Goal: Task Accomplishment & Management: Complete application form

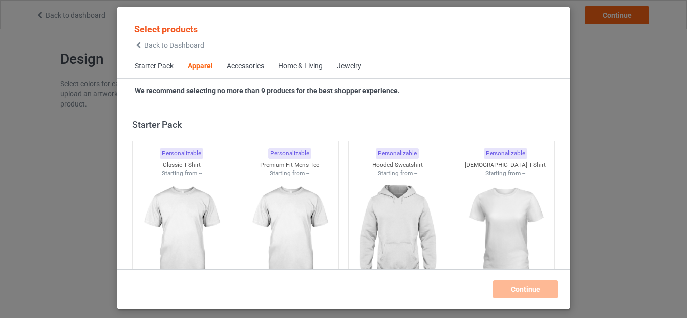
scroll to position [375, 0]
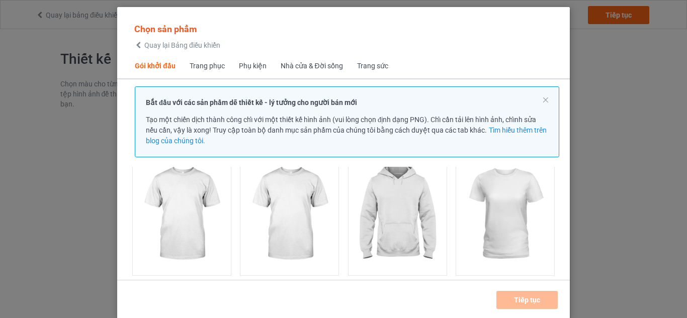
scroll to position [82, 0]
click at [199, 229] on img at bounding box center [181, 213] width 95 height 118
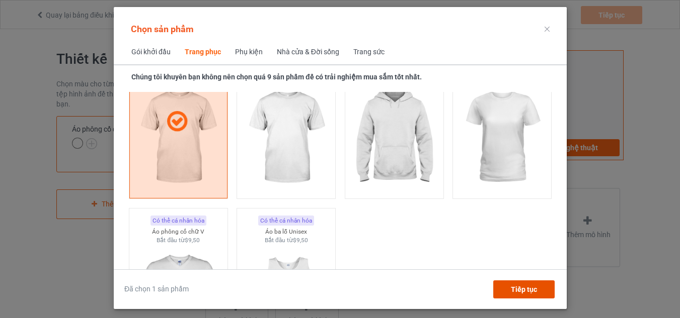
click at [510, 291] on div "Tiếp tục" at bounding box center [522, 290] width 61 height 18
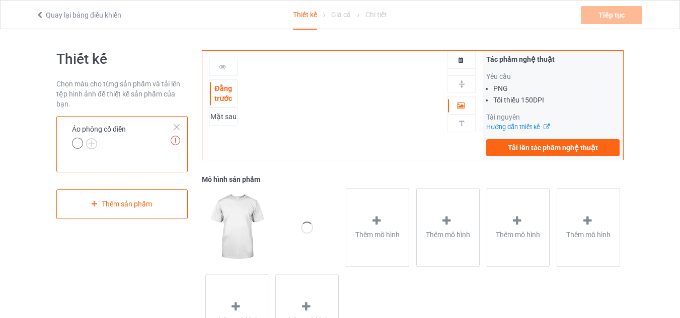
click at [231, 218] on img at bounding box center [236, 227] width 63 height 78
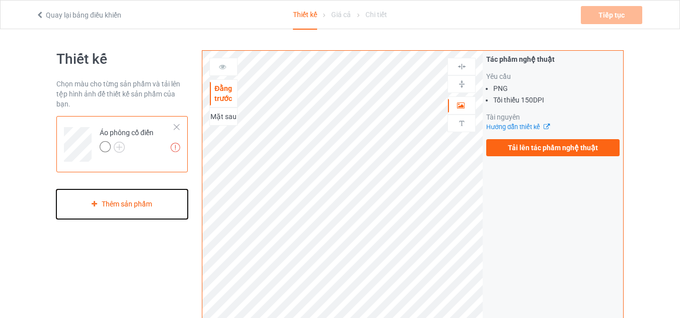
click at [174, 196] on div "Thêm sản phẩm" at bounding box center [121, 205] width 131 height 30
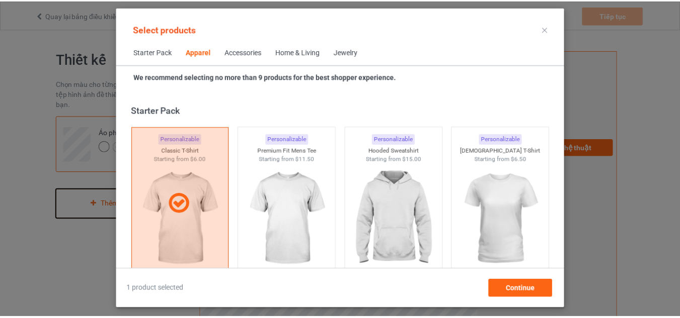
scroll to position [375, 0]
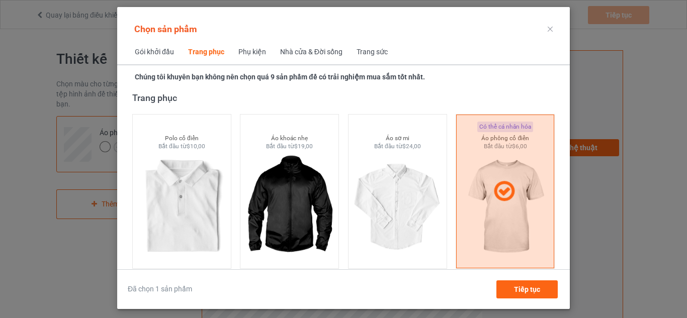
click at [551, 29] on icon at bounding box center [550, 29] width 5 height 5
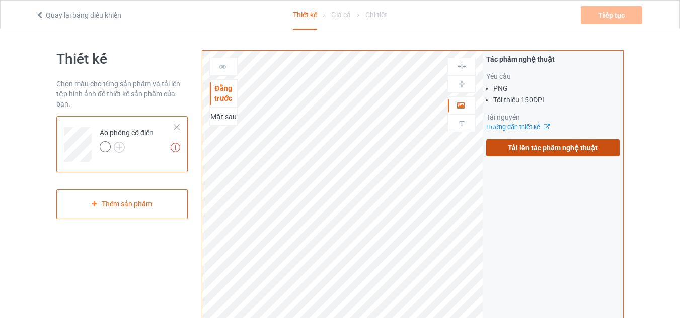
click at [507, 145] on label "Tải lên tác phẩm nghệ thuật" at bounding box center [552, 147] width 133 height 17
click at [0, 0] on input "Tải lên tác phẩm nghệ thuật" at bounding box center [0, 0] width 0 height 0
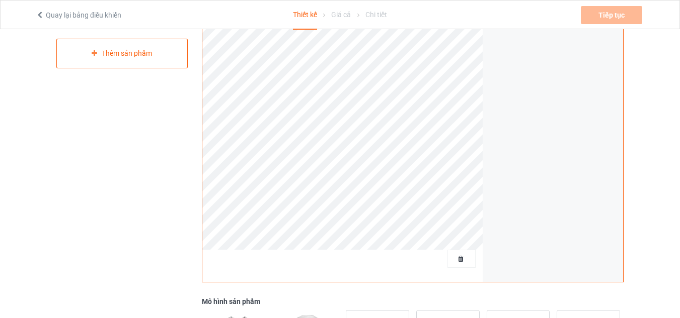
scroll to position [150, 0]
click at [451, 253] on div at bounding box center [461, 259] width 28 height 18
click at [463, 263] on font "Xóa tất cả các thiết kế" at bounding box center [438, 260] width 69 height 8
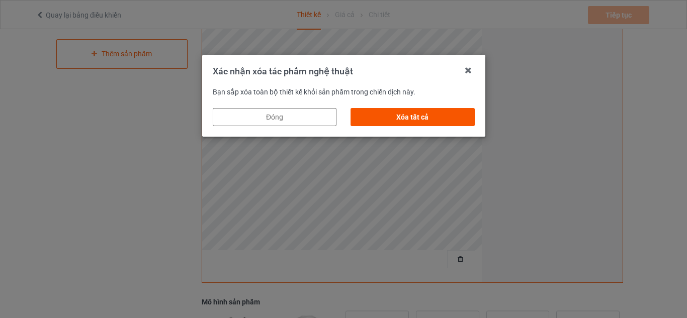
click at [387, 122] on div "Xóa tất cả" at bounding box center [413, 117] width 124 height 18
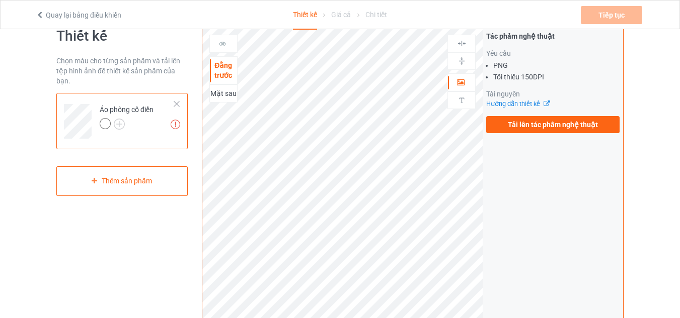
scroll to position [0, 0]
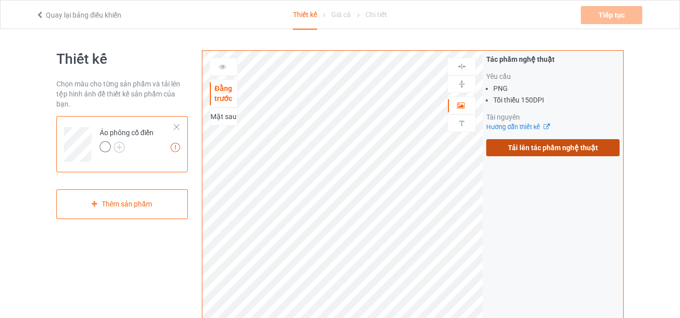
click at [505, 152] on label "Tải lên tác phẩm nghệ thuật" at bounding box center [552, 147] width 133 height 17
click at [0, 0] on input "Tải lên tác phẩm nghệ thuật" at bounding box center [0, 0] width 0 height 0
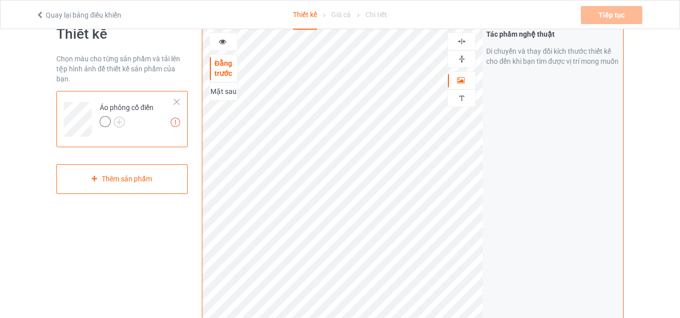
scroll to position [12, 0]
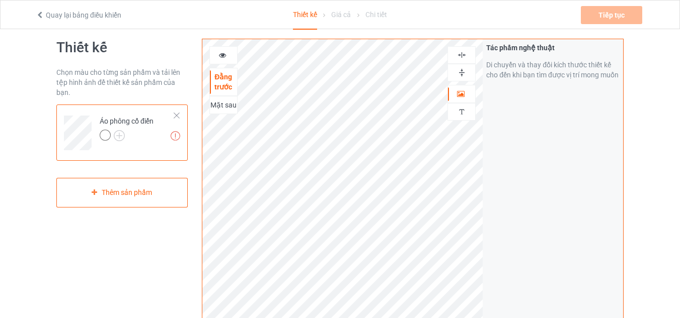
click at [211, 61] on div at bounding box center [223, 55] width 28 height 18
click at [218, 57] on icon at bounding box center [222, 53] width 9 height 7
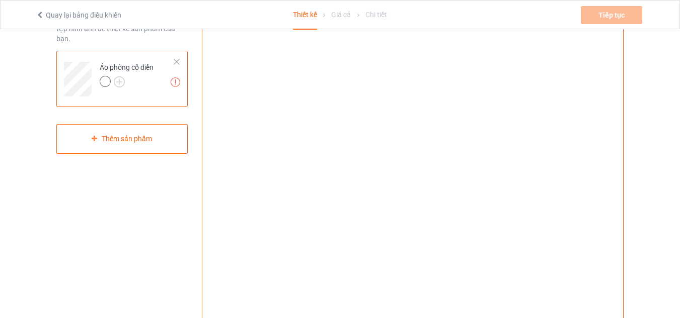
scroll to position [66, 0]
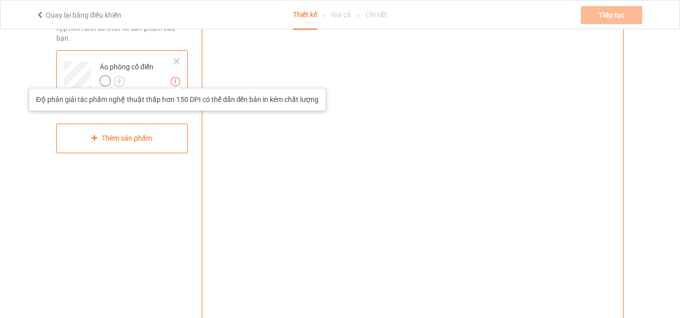
click at [176, 78] on img at bounding box center [176, 82] width 10 height 10
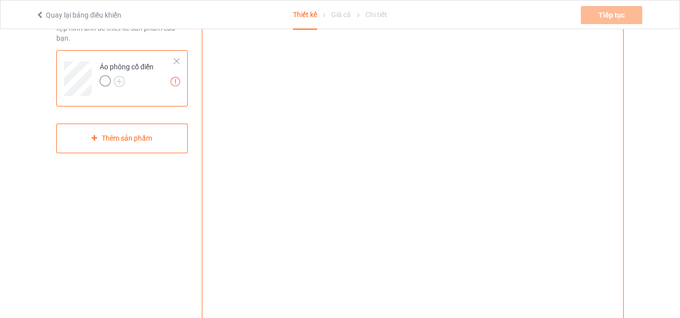
click at [177, 62] on div at bounding box center [176, 61] width 7 height 7
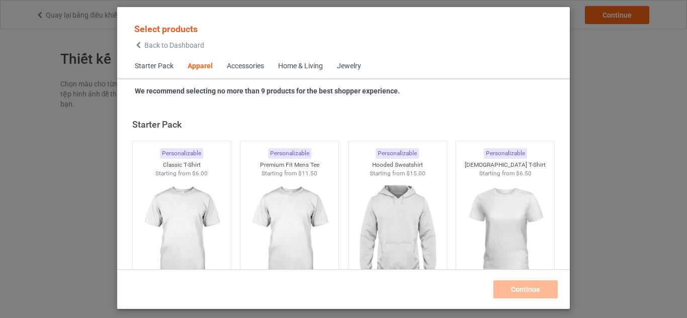
scroll to position [375, 0]
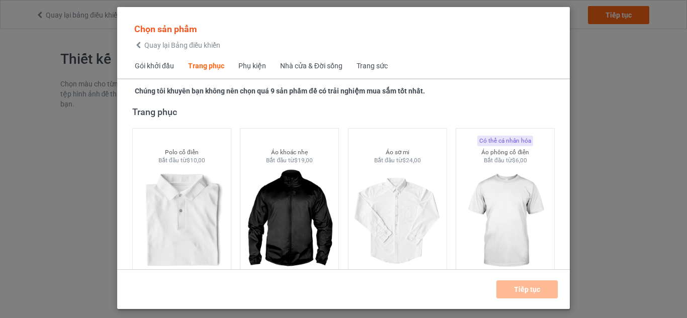
click at [589, 148] on div "Chọn sản phẩm Quay lại Bảng điều khiển Gói khởi đầu Trang phục Phụ kiện Nhà cửa…" at bounding box center [343, 159] width 687 height 318
click at [169, 46] on font "Quay lại Bảng điều khiển" at bounding box center [182, 45] width 76 height 8
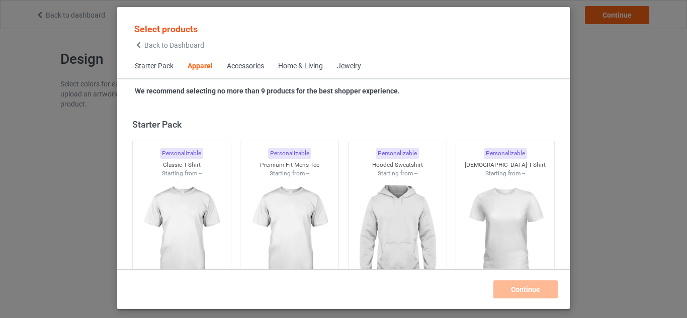
scroll to position [375, 0]
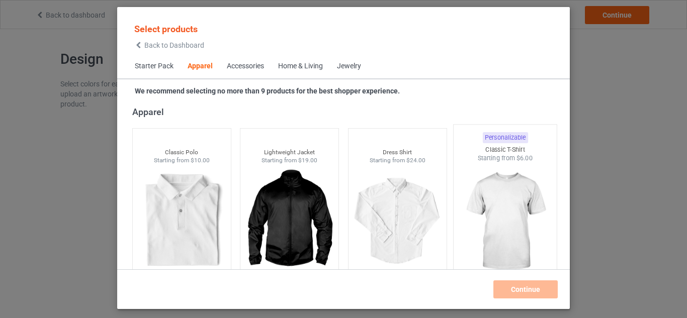
click at [490, 174] on img at bounding box center [505, 222] width 95 height 118
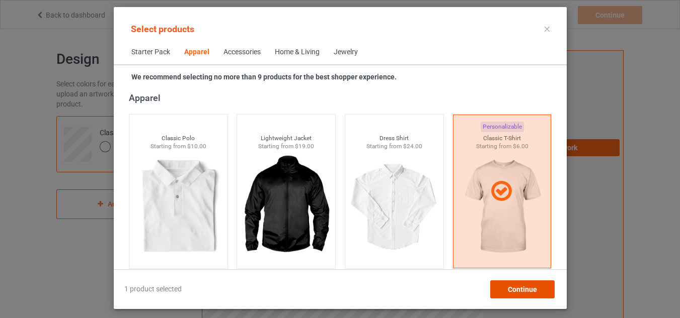
click at [518, 289] on span "Continue" at bounding box center [521, 290] width 29 height 8
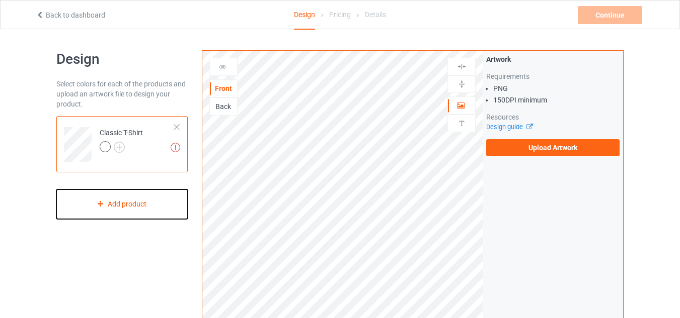
click at [122, 197] on div "Add product" at bounding box center [121, 205] width 131 height 30
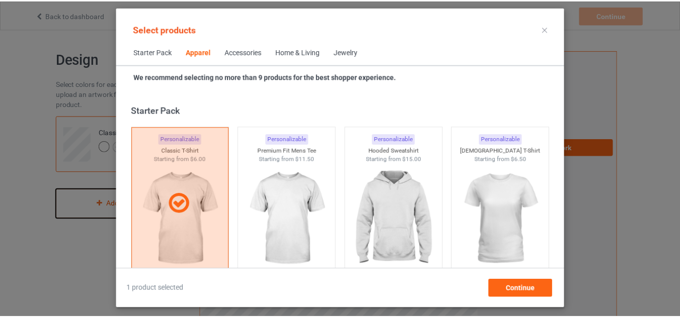
scroll to position [375, 0]
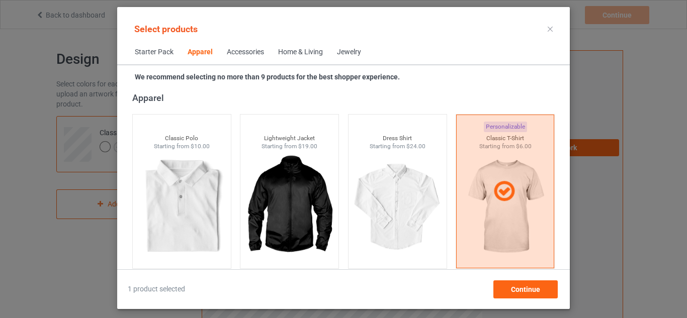
click at [547, 28] on div at bounding box center [550, 29] width 18 height 16
click at [549, 29] on icon at bounding box center [550, 29] width 5 height 5
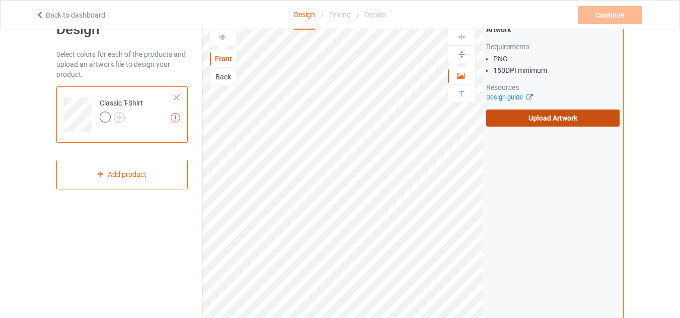
scroll to position [32, 0]
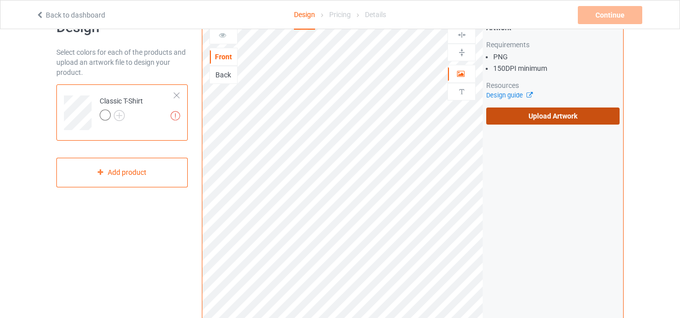
click at [538, 116] on label "Upload Artwork" at bounding box center [552, 116] width 133 height 17
click at [0, 0] on input "Upload Artwork" at bounding box center [0, 0] width 0 height 0
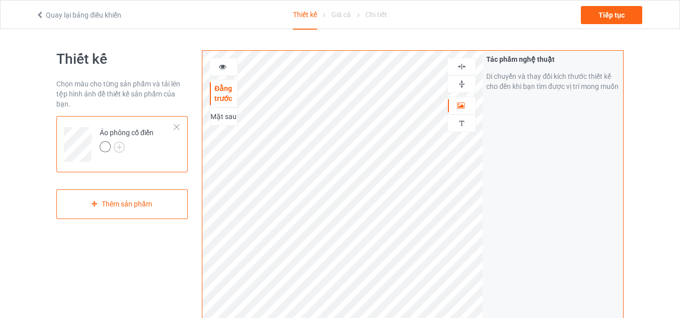
click at [227, 61] on div at bounding box center [223, 67] width 28 height 18
click at [229, 70] on div at bounding box center [223, 67] width 27 height 10
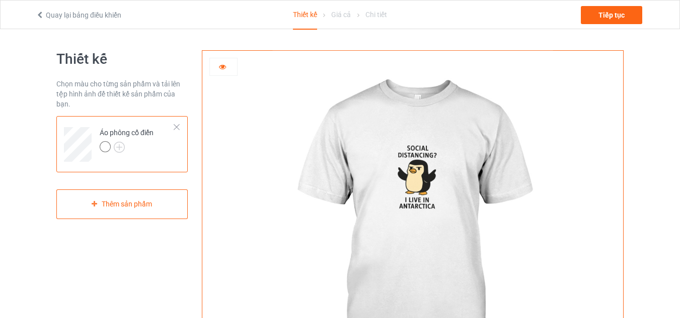
click at [228, 64] on div at bounding box center [223, 67] width 27 height 10
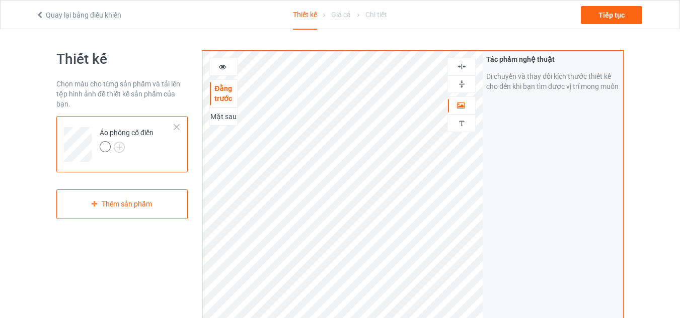
click at [230, 67] on div at bounding box center [223, 67] width 27 height 10
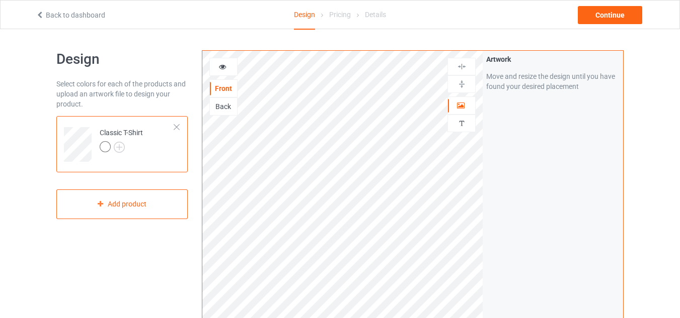
click at [233, 112] on div "Back" at bounding box center [223, 107] width 28 height 18
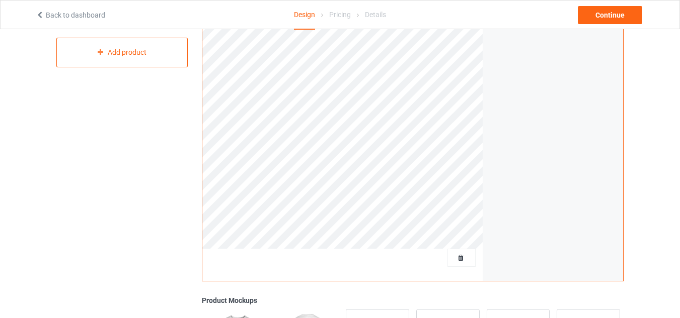
scroll to position [152, 0]
click at [460, 252] on div "Delete all designs" at bounding box center [432, 257] width 83 height 10
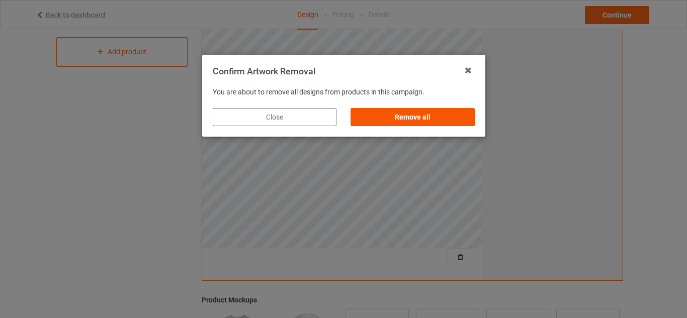
click at [435, 113] on div "Remove all" at bounding box center [413, 117] width 124 height 18
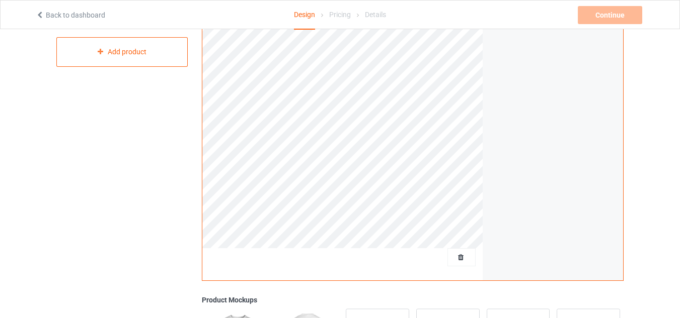
scroll to position [0, 0]
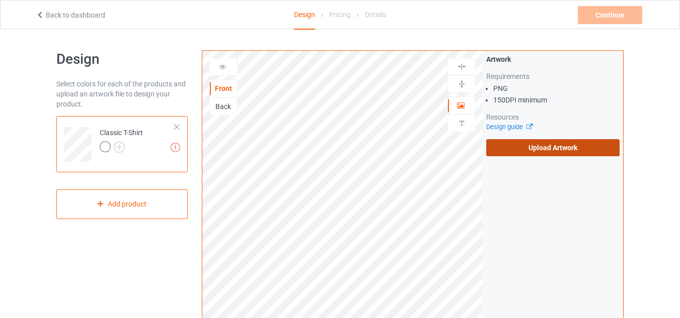
click at [504, 147] on label "Upload Artwork" at bounding box center [552, 147] width 133 height 17
click at [0, 0] on input "Upload Artwork" at bounding box center [0, 0] width 0 height 0
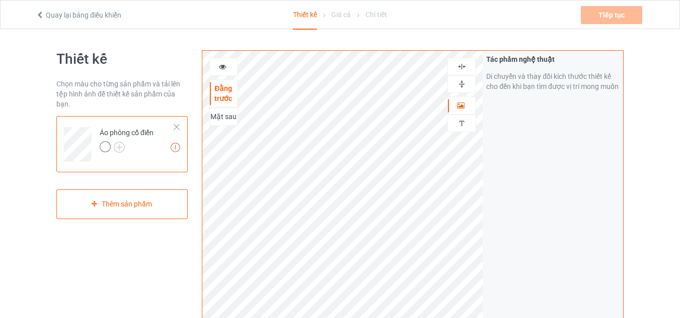
click at [218, 70] on div at bounding box center [223, 67] width 27 height 10
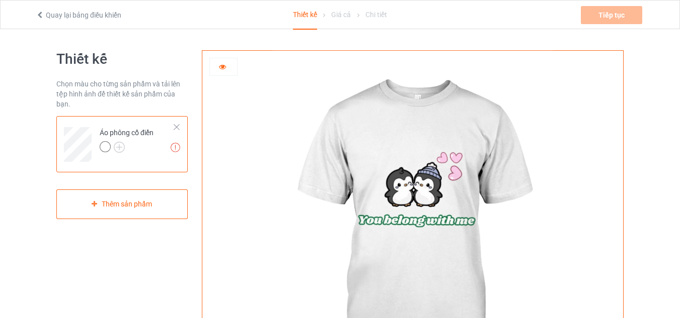
scroll to position [1, 0]
click at [407, 185] on img at bounding box center [412, 225] width 280 height 350
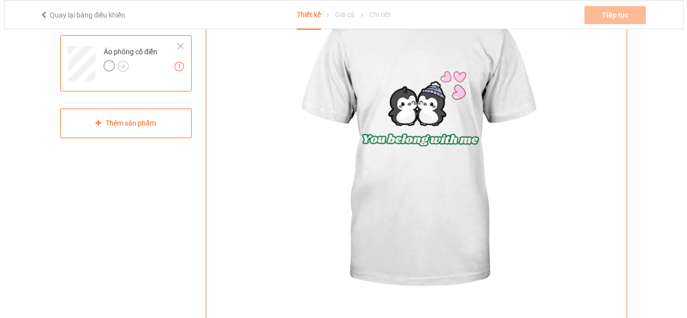
scroll to position [0, 0]
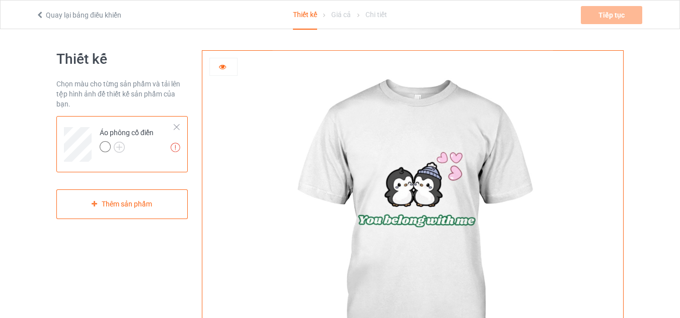
click at [443, 222] on img at bounding box center [412, 226] width 280 height 350
click at [182, 126] on div "Độ phân giải tác phẩm nghệ thuật thấp hơn 150 DPI có thể dẫn đến bản in kém chấ…" at bounding box center [121, 144] width 131 height 56
click at [179, 124] on div at bounding box center [176, 127] width 7 height 7
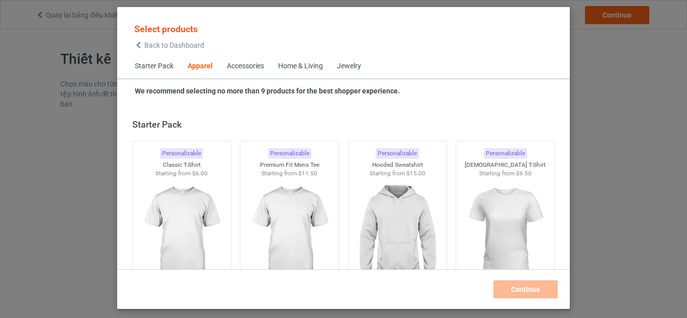
scroll to position [375, 0]
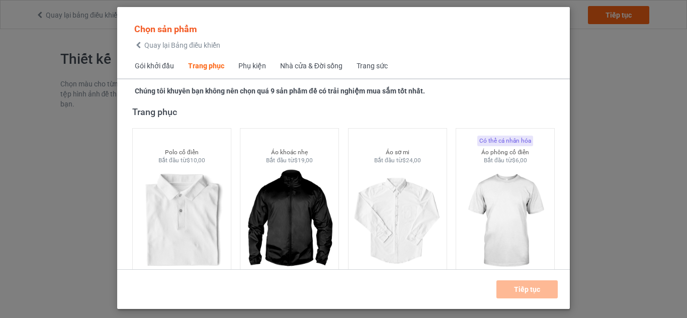
click at [87, 121] on div "Chọn sản phẩm Quay lại Bảng điều khiển Gói khởi đầu Trang phục Phụ kiện Nhà cửa…" at bounding box center [343, 159] width 687 height 318
click at [150, 47] on font "Quay lại Bảng điều khiển" at bounding box center [182, 45] width 76 height 8
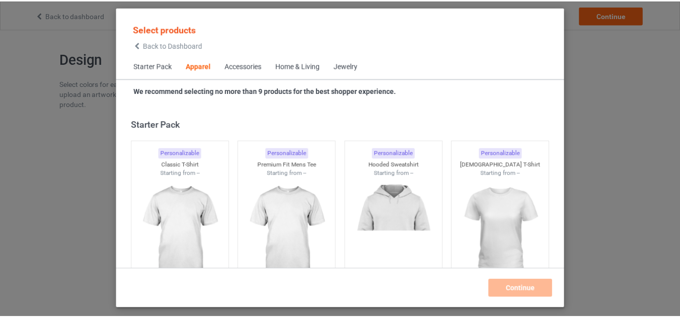
scroll to position [375, 0]
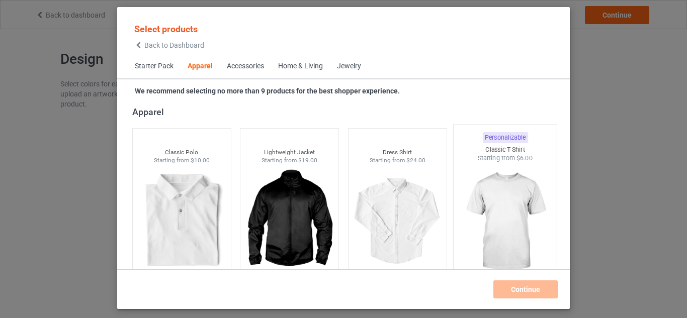
click at [534, 214] on img at bounding box center [505, 222] width 95 height 118
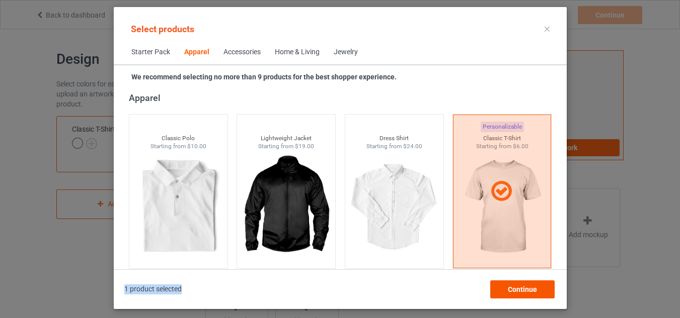
drag, startPoint x: 534, startPoint y: 214, endPoint x: 521, endPoint y: 293, distance: 80.6
click at [521, 293] on div "Select products Starter Pack Apparel Accessories Home & Living Jewelry We recom…" at bounding box center [340, 158] width 453 height 281
click at [521, 293] on span "Continue" at bounding box center [521, 290] width 29 height 8
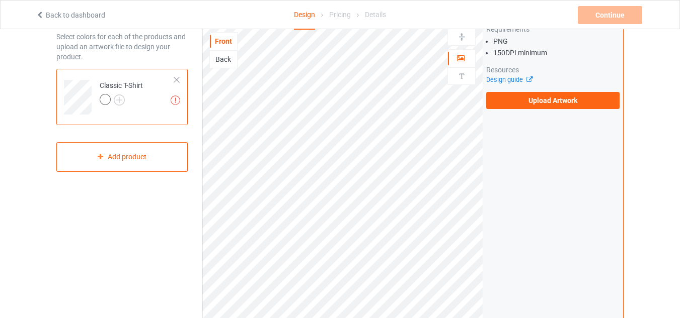
scroll to position [45, 0]
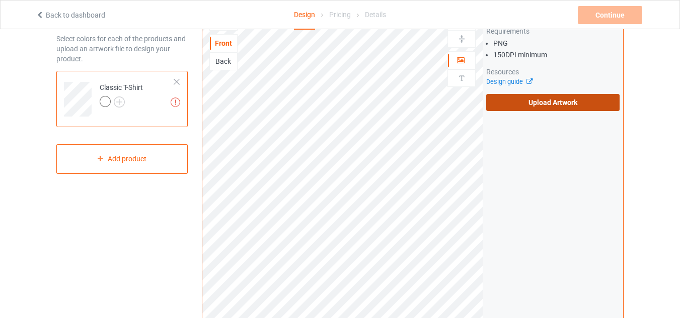
click at [557, 106] on label "Upload Artwork" at bounding box center [552, 102] width 133 height 17
click at [0, 0] on input "Upload Artwork" at bounding box center [0, 0] width 0 height 0
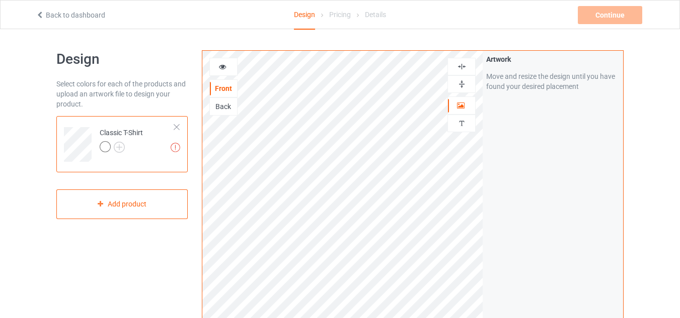
click at [222, 66] on icon at bounding box center [222, 65] width 9 height 7
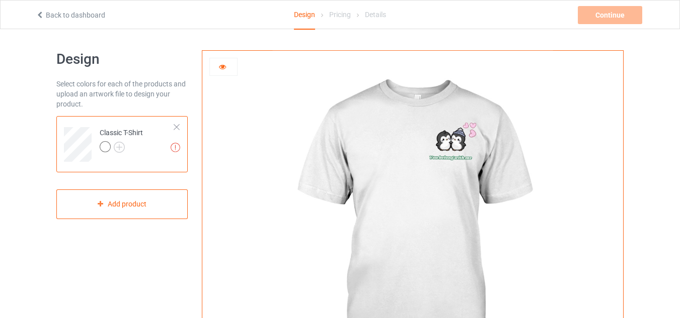
click at [426, 144] on img at bounding box center [412, 226] width 280 height 350
click at [445, 145] on img at bounding box center [412, 226] width 280 height 350
click at [176, 128] on div at bounding box center [176, 127] width 7 height 7
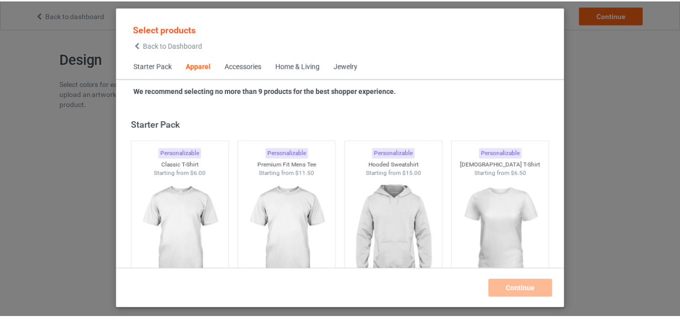
scroll to position [375, 0]
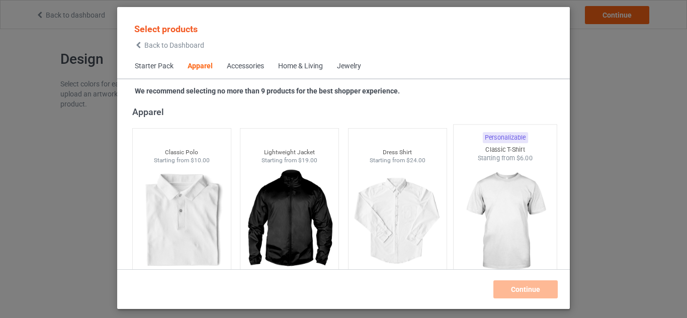
click at [542, 214] on img at bounding box center [505, 222] width 95 height 118
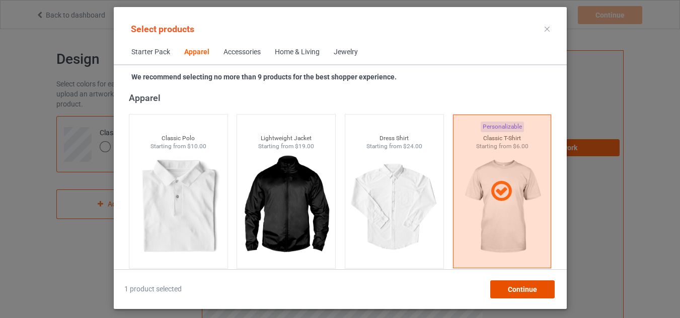
click at [545, 282] on div "Continue" at bounding box center [521, 290] width 64 height 18
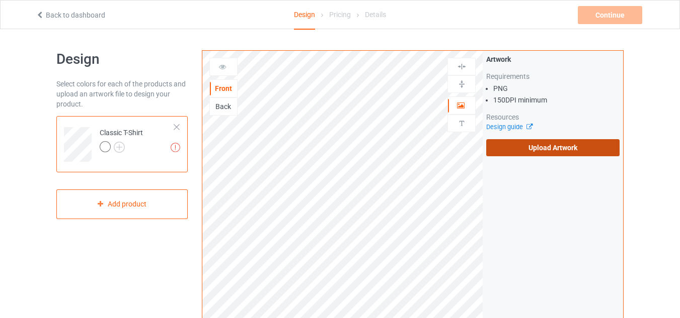
click at [570, 146] on label "Upload Artwork" at bounding box center [552, 147] width 133 height 17
click at [0, 0] on input "Upload Artwork" at bounding box center [0, 0] width 0 height 0
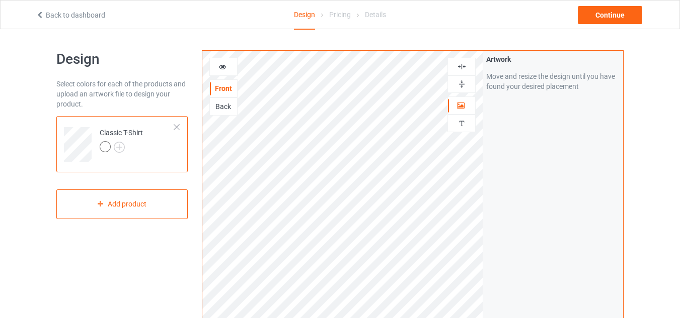
click at [220, 65] on icon at bounding box center [222, 65] width 9 height 7
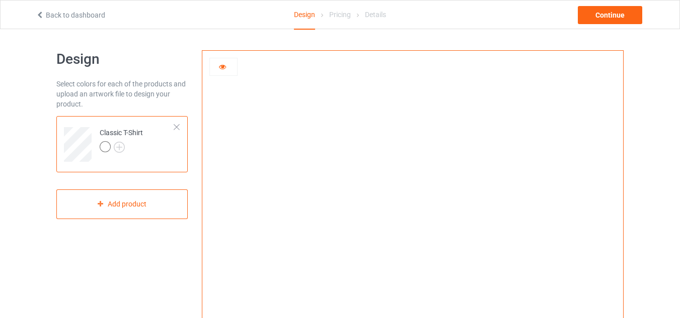
click at [412, 226] on img at bounding box center [412, 226] width 0 height 0
click at [214, 74] on div at bounding box center [223, 67] width 28 height 18
click at [225, 67] on icon at bounding box center [222, 65] width 9 height 7
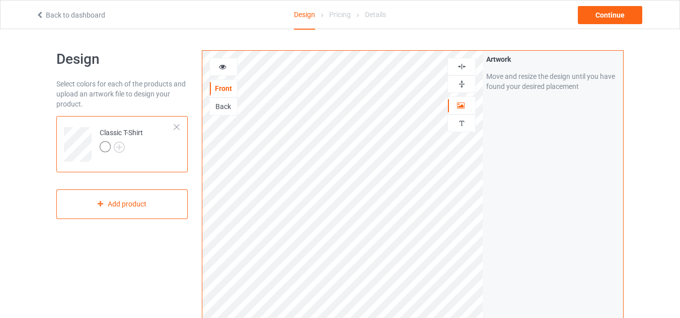
click at [219, 58] on div at bounding box center [223, 67] width 28 height 18
click at [218, 63] on icon at bounding box center [222, 65] width 9 height 7
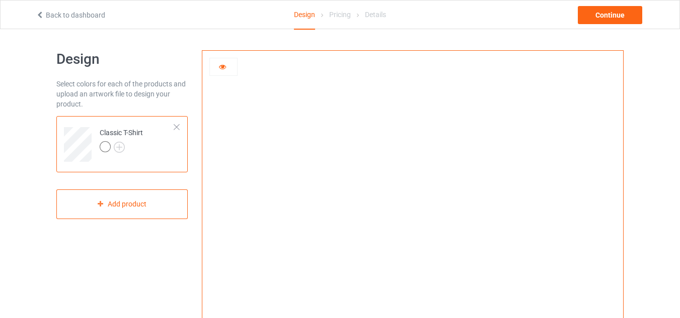
click at [218, 63] on icon at bounding box center [222, 65] width 9 height 7
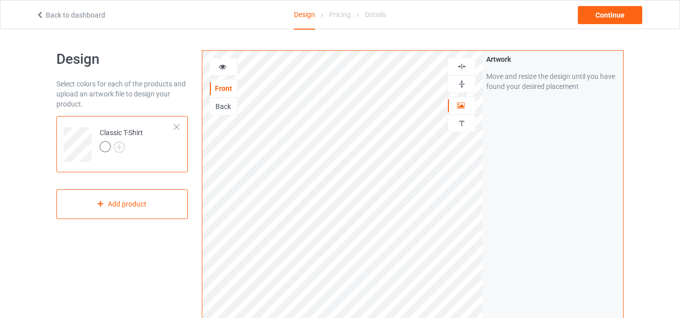
click at [232, 64] on div at bounding box center [223, 67] width 27 height 10
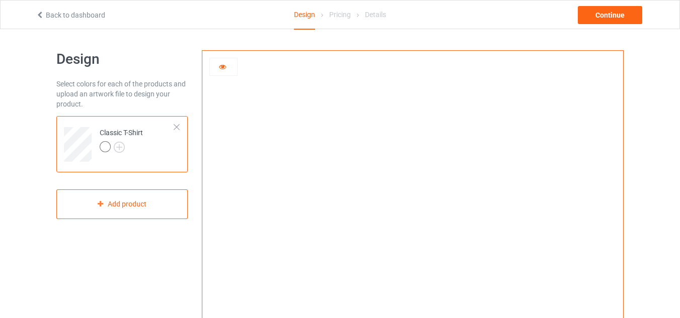
click at [412, 226] on img at bounding box center [412, 226] width 0 height 0
click at [226, 60] on div at bounding box center [223, 67] width 28 height 18
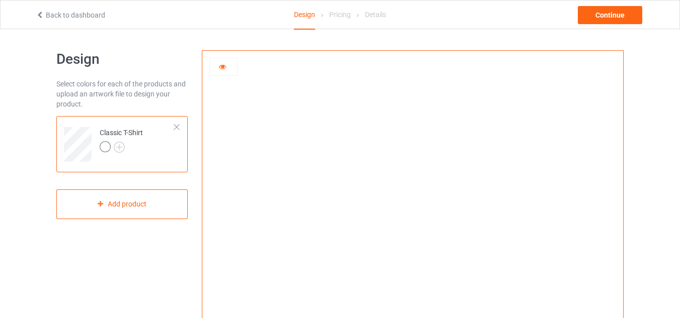
click at [229, 71] on div at bounding box center [223, 67] width 27 height 10
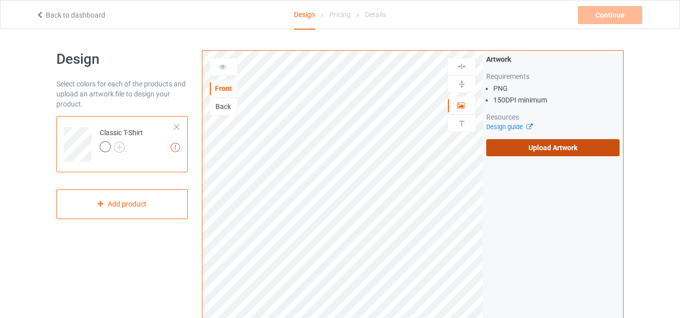
click at [517, 141] on label "Upload Artwork" at bounding box center [552, 147] width 133 height 17
click at [0, 0] on input "Upload Artwork" at bounding box center [0, 0] width 0 height 0
click at [531, 139] on label "Upload Artwork" at bounding box center [552, 147] width 133 height 17
click at [0, 0] on input "Upload Artwork" at bounding box center [0, 0] width 0 height 0
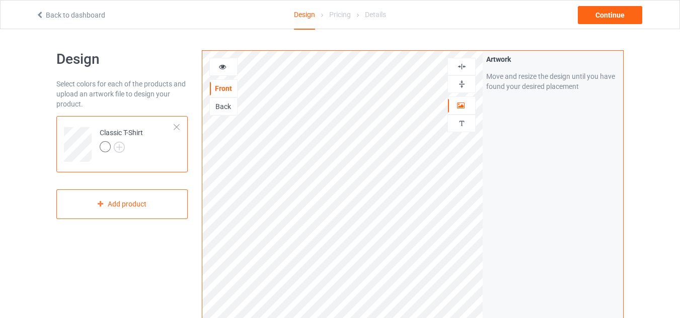
click at [231, 71] on div at bounding box center [223, 67] width 27 height 10
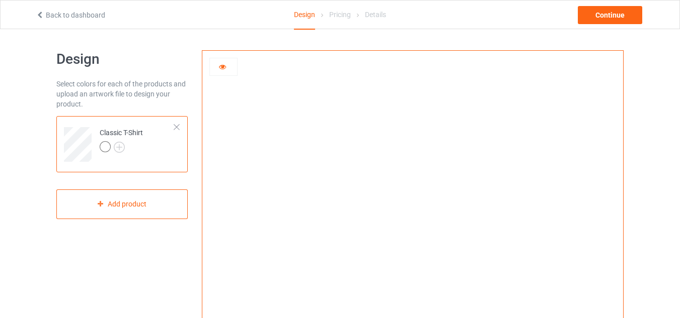
click at [222, 67] on icon at bounding box center [222, 65] width 9 height 7
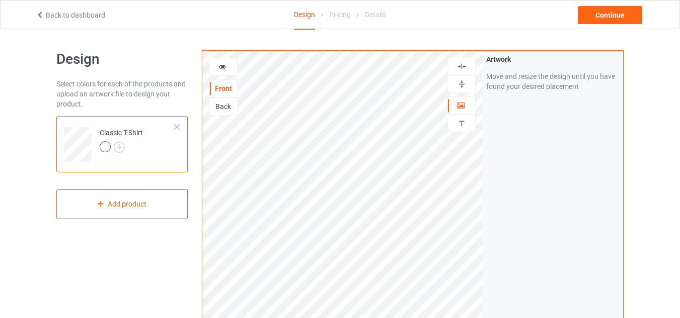
click at [221, 65] on icon at bounding box center [222, 65] width 9 height 7
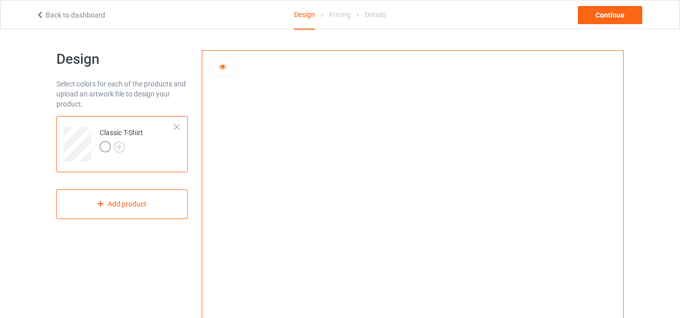
click at [412, 226] on img at bounding box center [412, 226] width 0 height 0
click at [230, 62] on div at bounding box center [223, 67] width 27 height 10
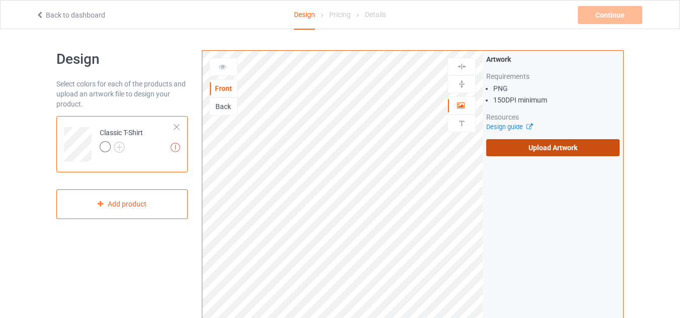
click at [527, 146] on label "Upload Artwork" at bounding box center [552, 147] width 133 height 17
click at [0, 0] on input "Upload Artwork" at bounding box center [0, 0] width 0 height 0
click at [560, 144] on label "Upload Artwork" at bounding box center [552, 147] width 133 height 17
click at [0, 0] on input "Upload Artwork" at bounding box center [0, 0] width 0 height 0
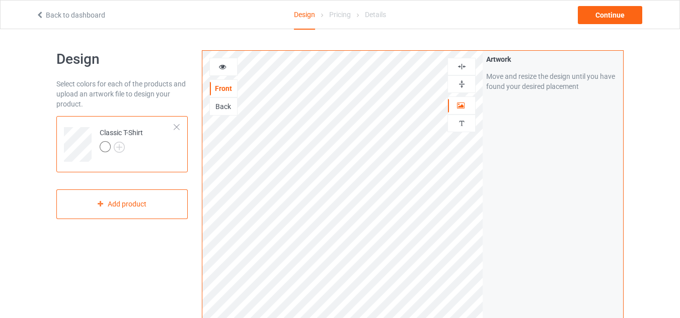
click at [232, 70] on div at bounding box center [223, 67] width 27 height 10
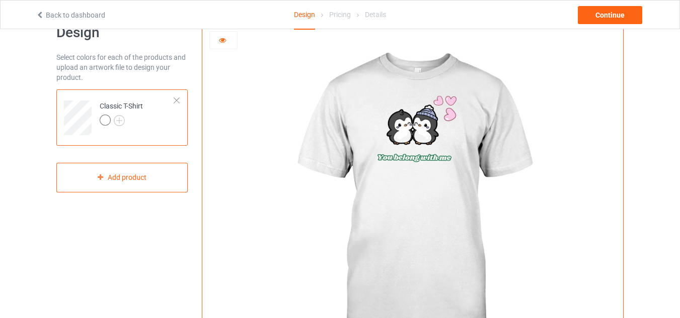
scroll to position [24, 0]
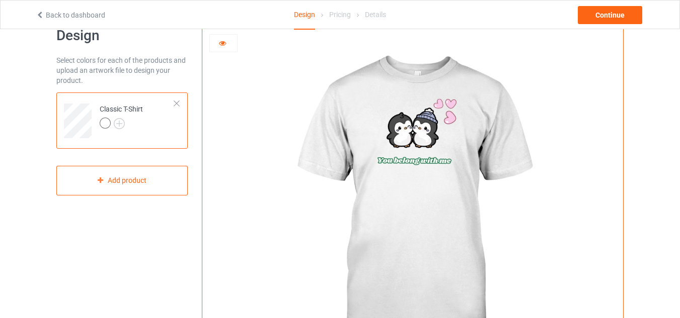
click at [224, 53] on div at bounding box center [223, 45] width 28 height 22
click at [224, 45] on icon at bounding box center [222, 41] width 9 height 7
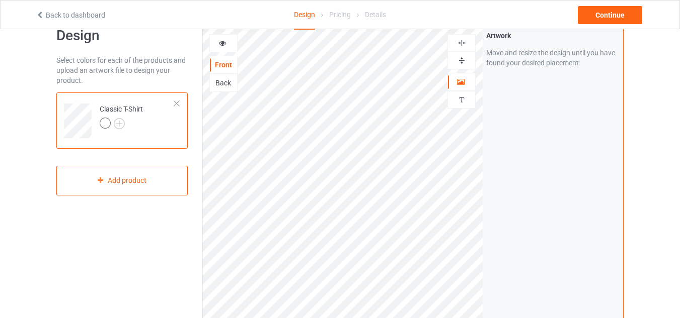
click at [228, 39] on div at bounding box center [223, 43] width 27 height 10
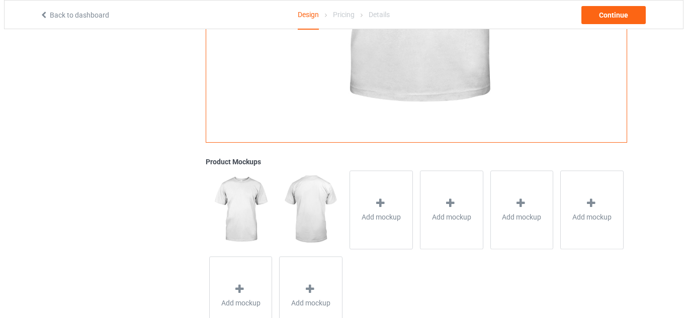
scroll to position [264, 0]
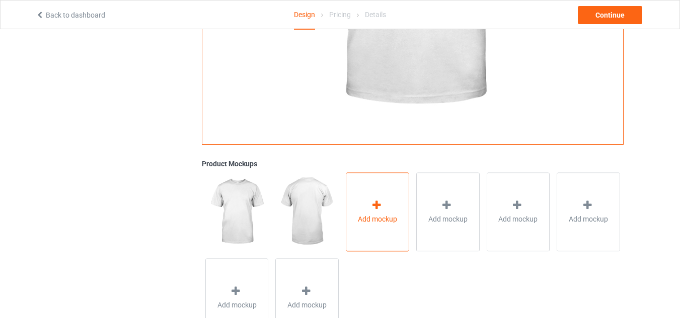
click at [373, 212] on div at bounding box center [377, 207] width 14 height 15
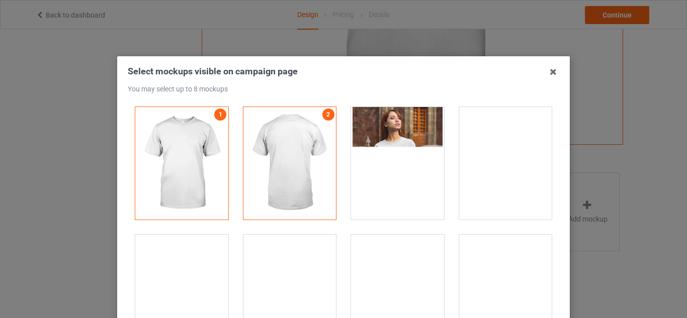
scroll to position [0, 0]
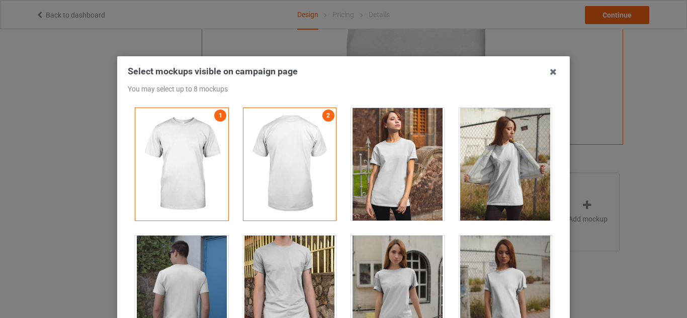
click at [392, 154] on div at bounding box center [397, 164] width 93 height 113
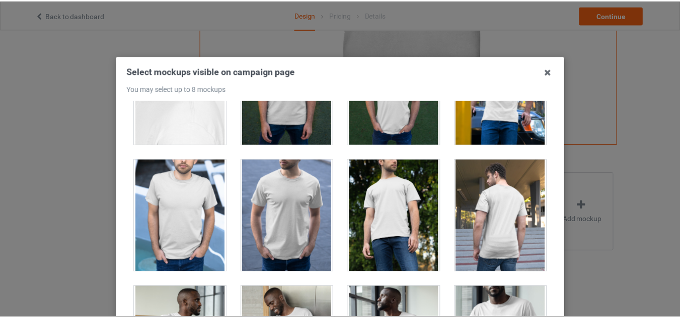
scroll to position [846, 0]
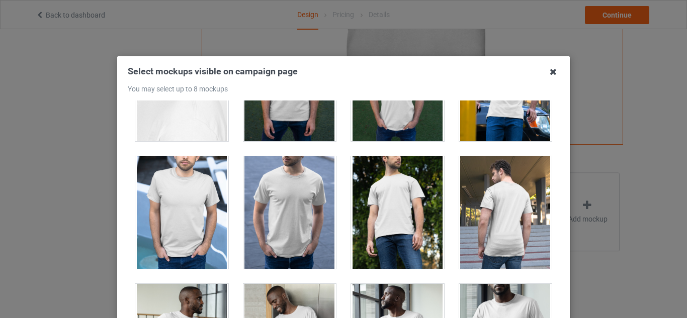
click at [555, 66] on icon at bounding box center [553, 72] width 16 height 16
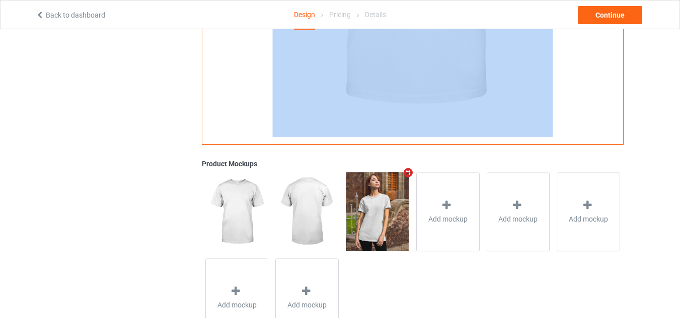
click at [381, 205] on img at bounding box center [377, 212] width 63 height 78
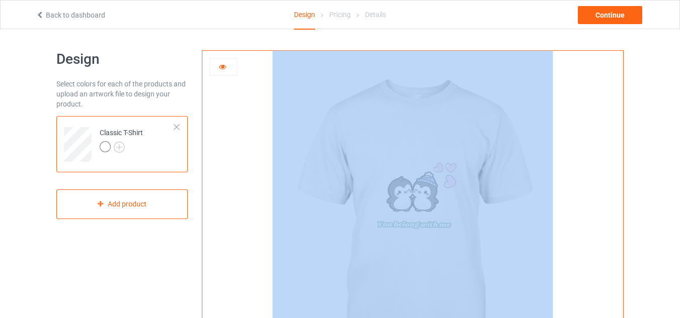
click at [223, 191] on div at bounding box center [412, 226] width 420 height 350
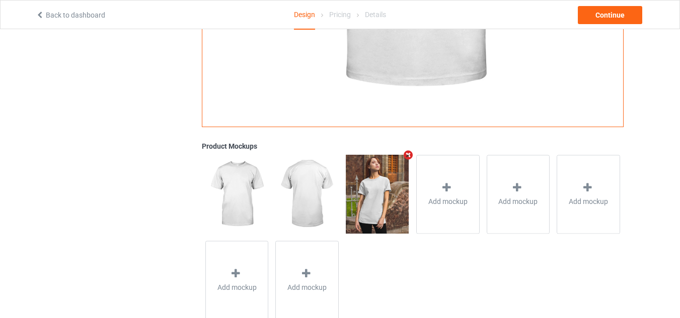
scroll to position [280, 0]
click at [386, 222] on img at bounding box center [377, 195] width 63 height 78
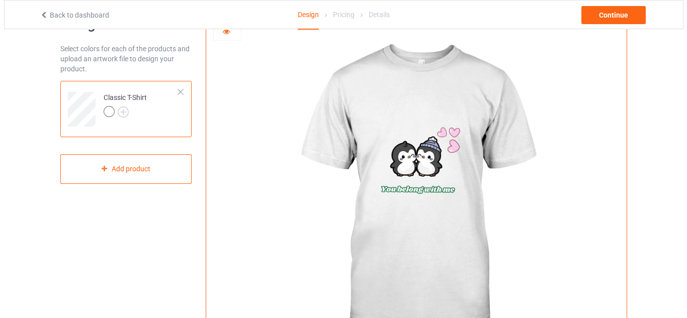
scroll to position [35, 0]
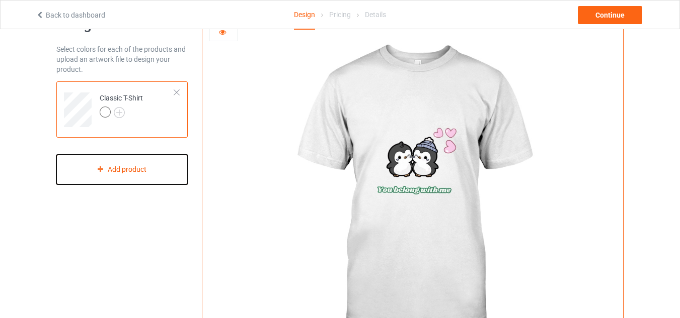
click at [151, 177] on div "Add product" at bounding box center [121, 170] width 131 height 30
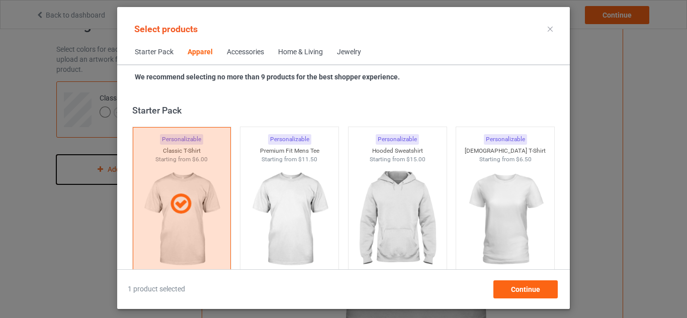
scroll to position [375, 0]
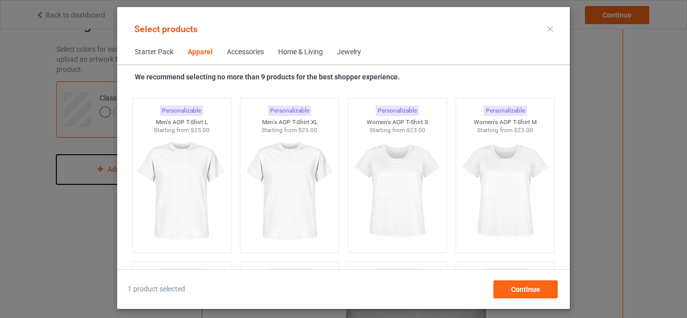
scroll to position [1668, 0]
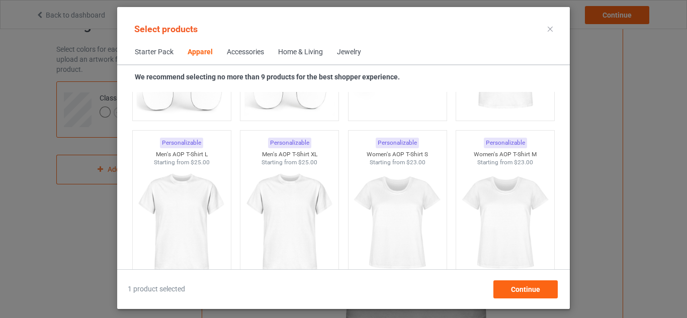
click at [158, 53] on span "Starter Pack" at bounding box center [154, 52] width 53 height 24
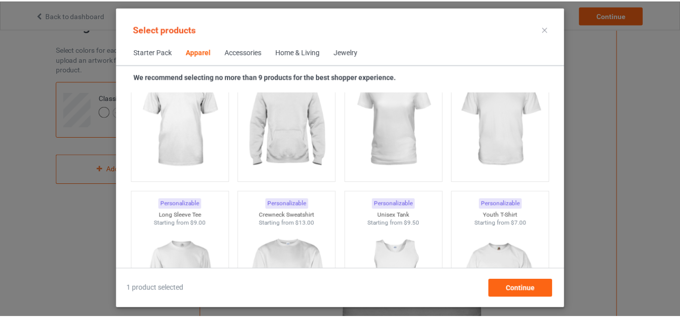
scroll to position [622, 0]
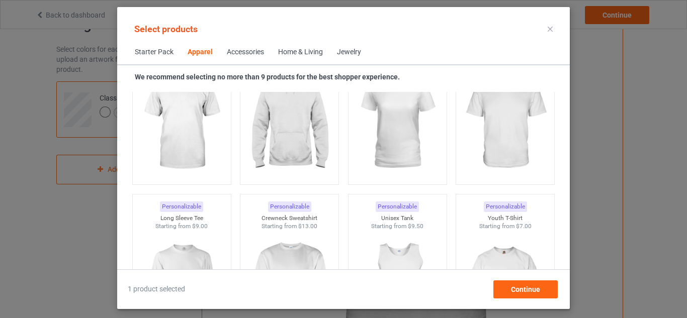
click at [552, 30] on icon at bounding box center [550, 29] width 5 height 5
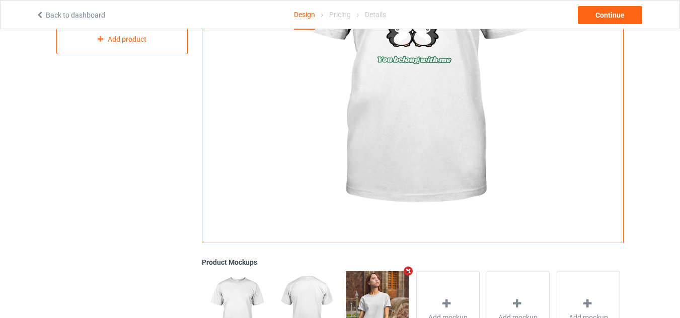
scroll to position [246, 0]
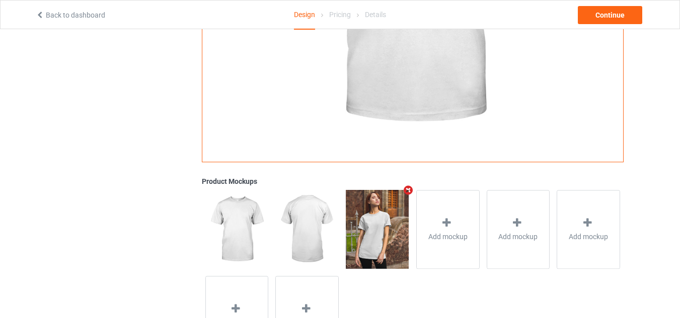
click at [357, 233] on img at bounding box center [377, 229] width 63 height 78
click at [370, 238] on img at bounding box center [377, 229] width 63 height 78
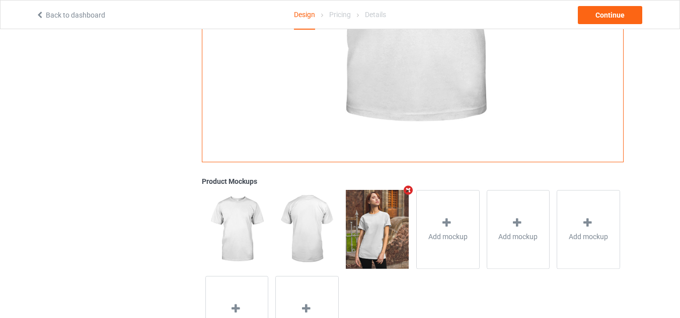
click at [370, 238] on img at bounding box center [377, 229] width 63 height 78
click at [471, 227] on div "Add mockup" at bounding box center [447, 229] width 63 height 79
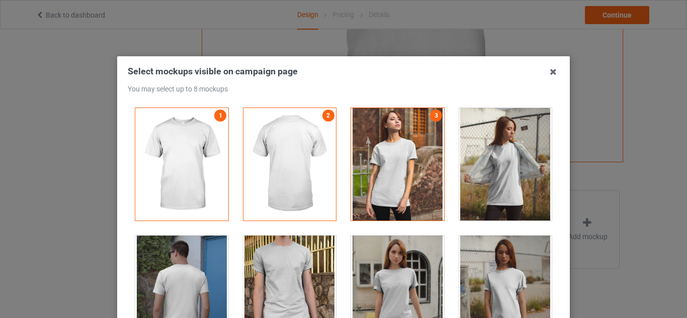
click at [382, 187] on div at bounding box center [397, 164] width 93 height 113
click at [484, 132] on div at bounding box center [505, 164] width 93 height 113
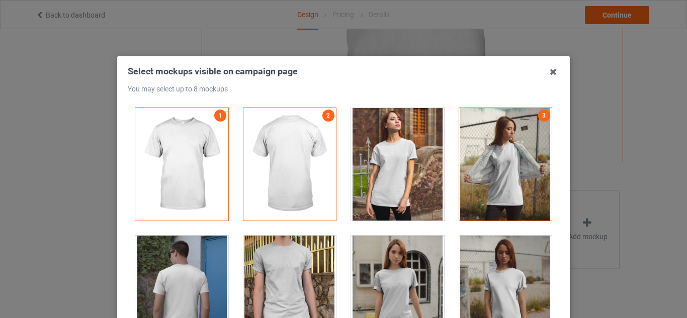
click at [389, 135] on div at bounding box center [397, 164] width 93 height 113
click at [551, 74] on icon at bounding box center [553, 72] width 16 height 16
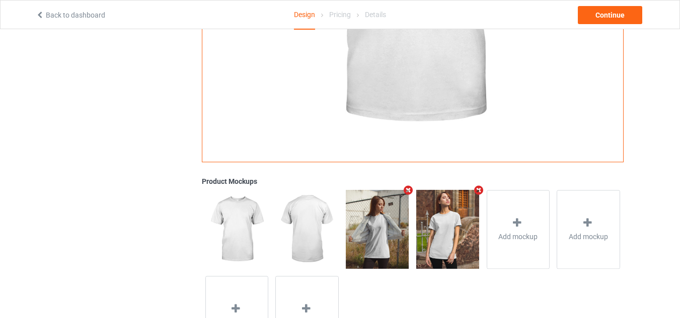
click at [467, 232] on img at bounding box center [447, 229] width 63 height 78
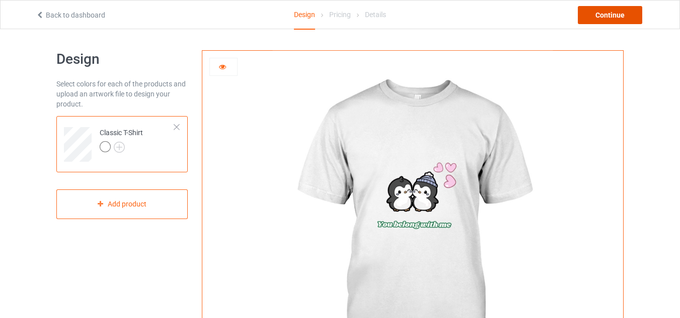
click at [615, 13] on div "Continue" at bounding box center [609, 15] width 64 height 18
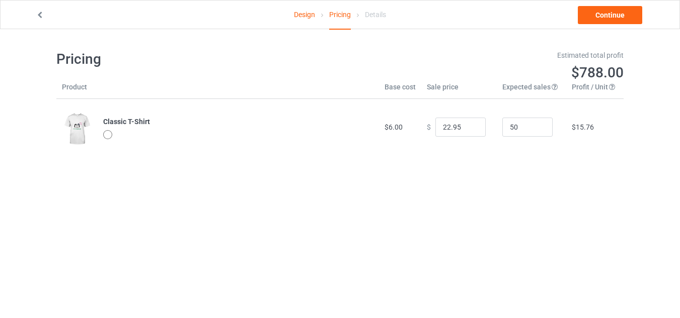
click at [378, 8] on div "Details" at bounding box center [375, 15] width 21 height 28
click at [372, 14] on div "Details" at bounding box center [375, 15] width 21 height 28
click at [40, 15] on icon at bounding box center [40, 13] width 9 height 7
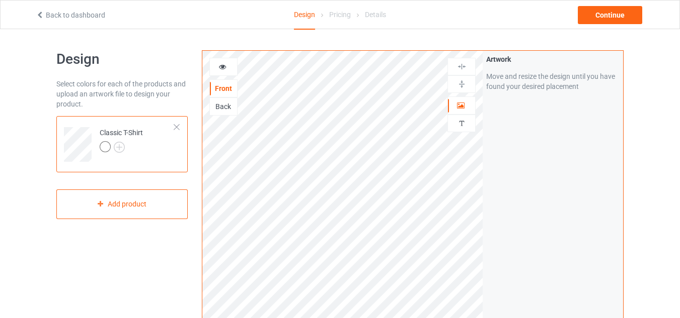
click at [220, 66] on icon at bounding box center [222, 65] width 9 height 7
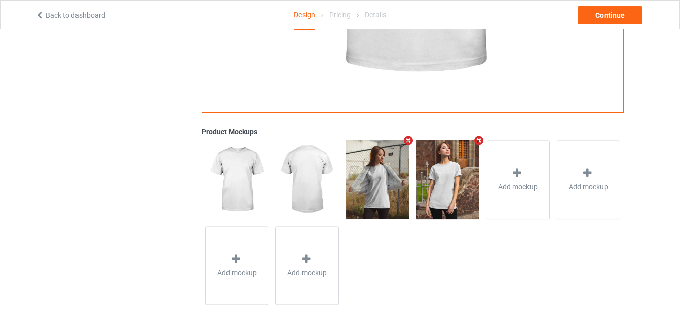
scroll to position [296, 0]
click at [420, 183] on img at bounding box center [447, 179] width 63 height 78
click at [309, 179] on img at bounding box center [306, 179] width 63 height 78
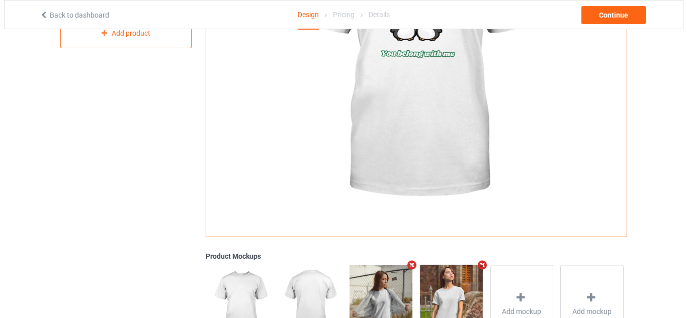
scroll to position [308, 0]
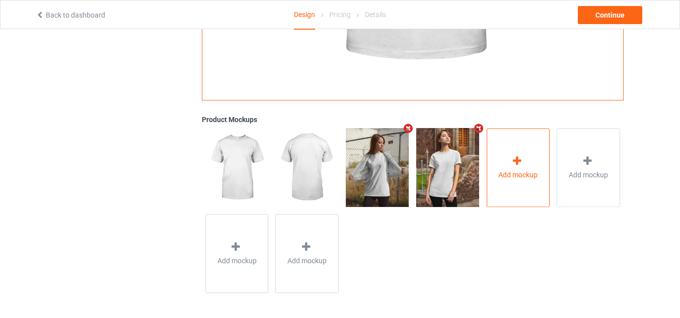
click at [545, 139] on div "Add mockup" at bounding box center [517, 167] width 63 height 79
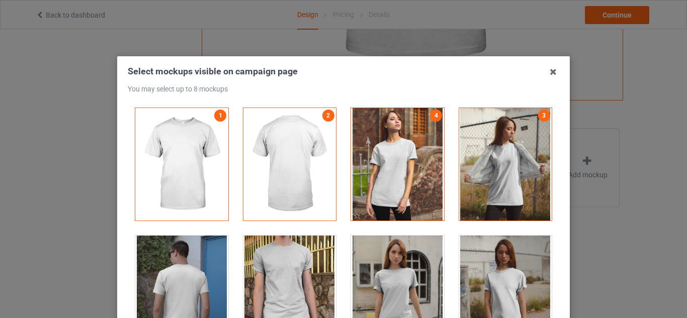
click at [465, 278] on div at bounding box center [505, 292] width 93 height 113
click at [402, 279] on div at bounding box center [397, 292] width 93 height 113
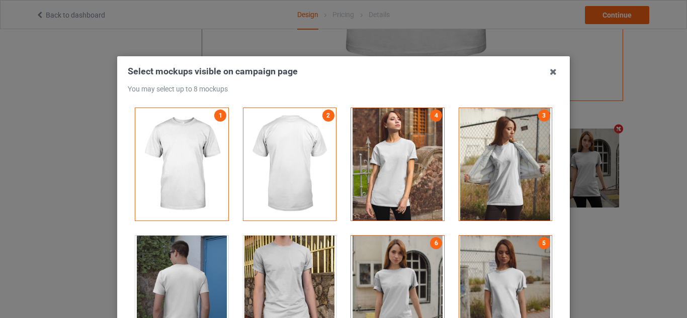
click at [320, 288] on div at bounding box center [289, 292] width 93 height 113
click at [211, 288] on div at bounding box center [181, 292] width 93 height 113
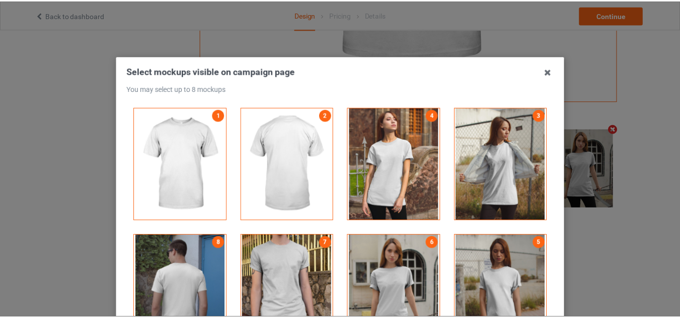
scroll to position [307, 0]
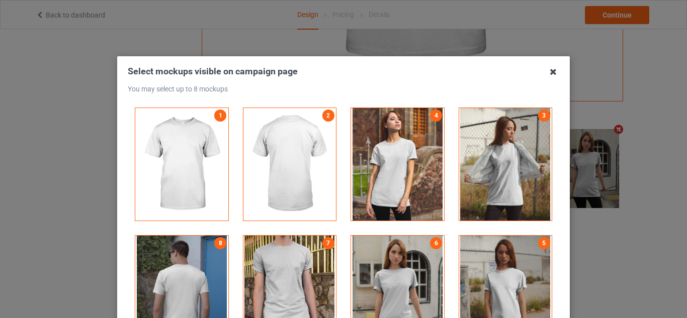
click at [547, 72] on icon at bounding box center [553, 72] width 16 height 16
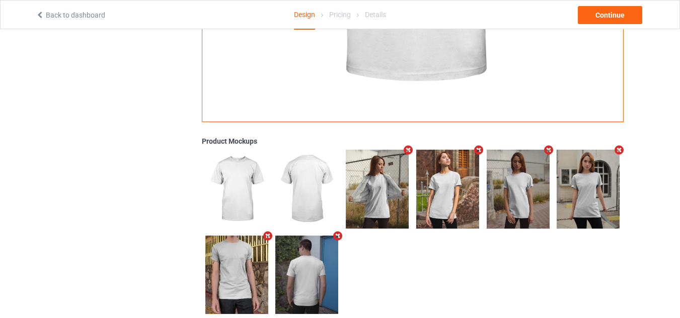
scroll to position [285, 0]
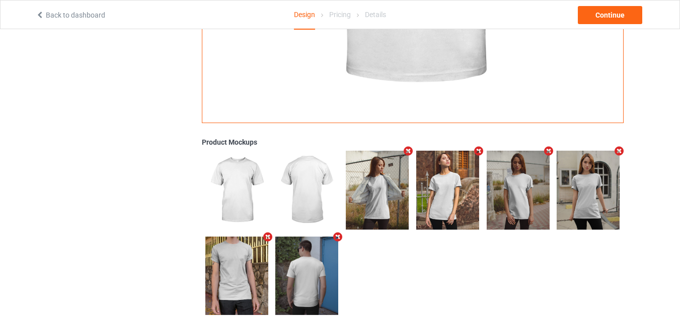
click at [445, 176] on img at bounding box center [447, 190] width 63 height 78
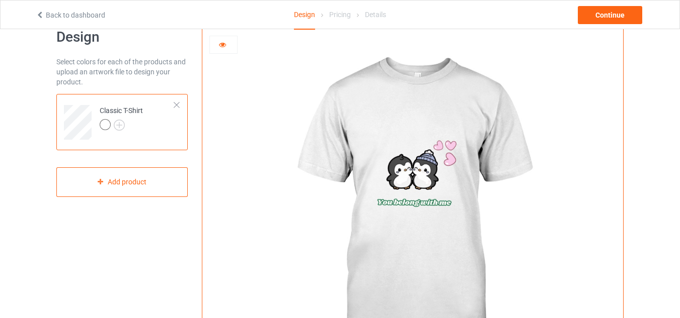
scroll to position [0, 0]
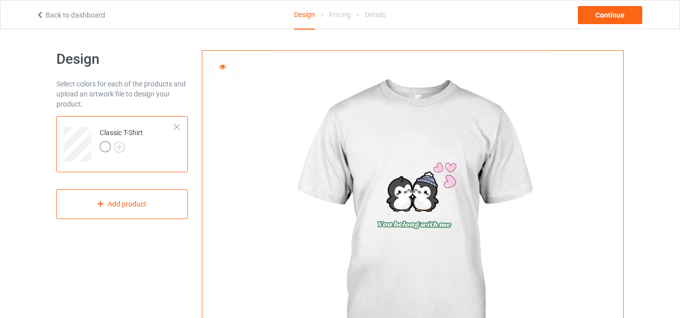
click at [228, 70] on div at bounding box center [223, 67] width 27 height 10
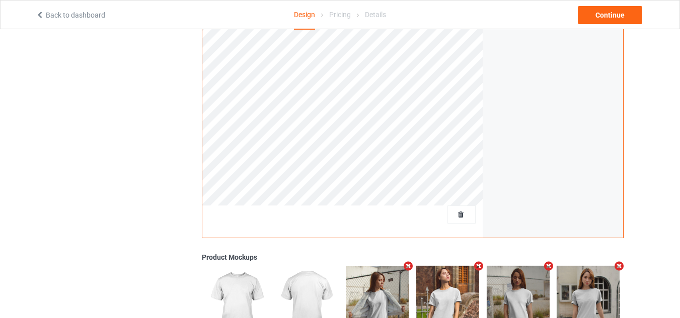
scroll to position [332, 0]
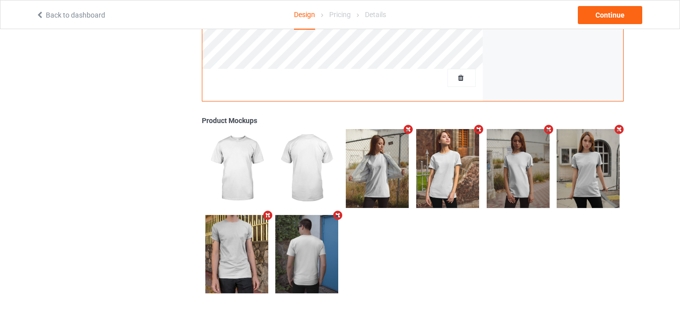
click at [481, 159] on div at bounding box center [447, 169] width 70 height 86
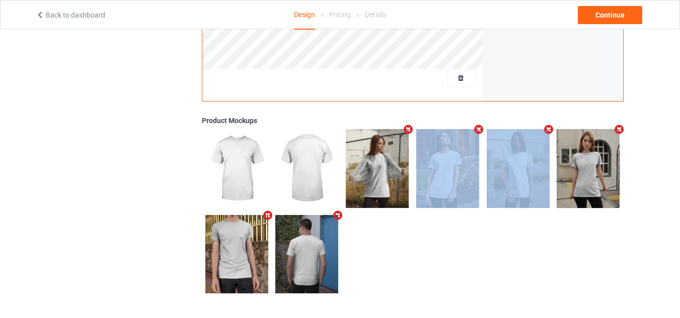
drag, startPoint x: 481, startPoint y: 159, endPoint x: 504, endPoint y: 164, distance: 24.2
click at [504, 164] on div at bounding box center [412, 212] width 421 height 172
click at [504, 164] on img at bounding box center [517, 168] width 63 height 78
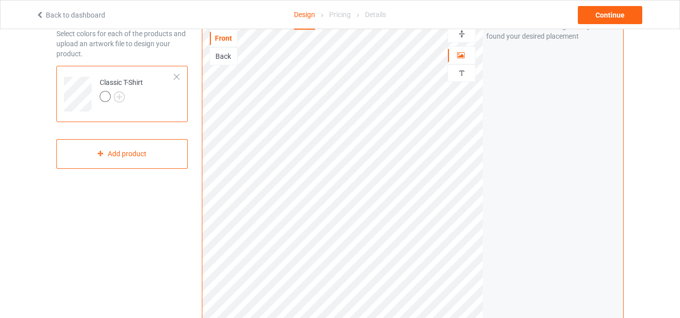
scroll to position [4, 0]
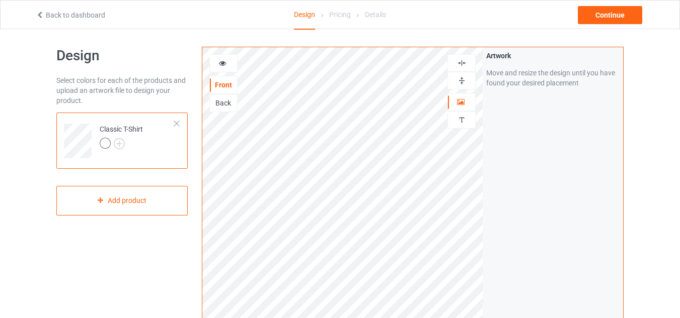
click at [225, 61] on icon at bounding box center [222, 61] width 9 height 7
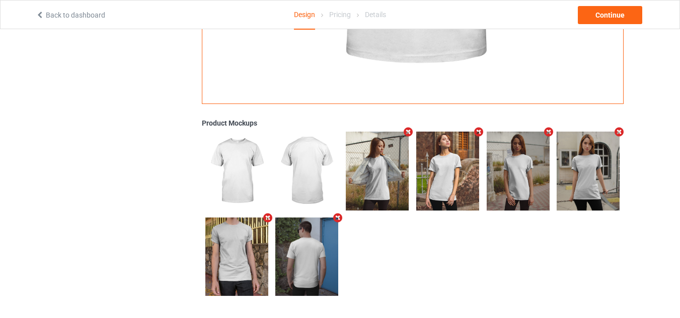
scroll to position [307, 0]
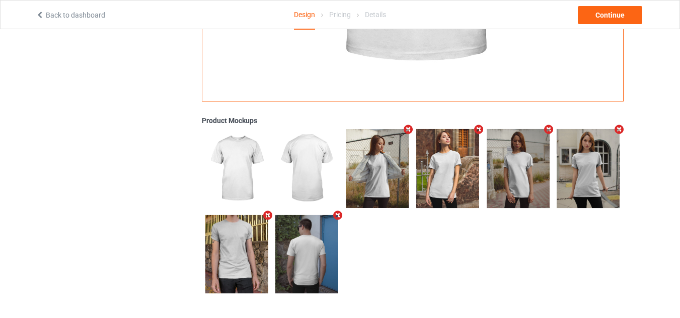
click at [423, 168] on img at bounding box center [447, 168] width 63 height 78
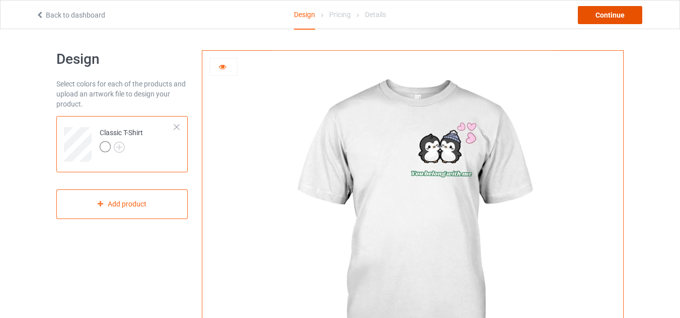
click at [616, 20] on div "Continue" at bounding box center [609, 15] width 64 height 18
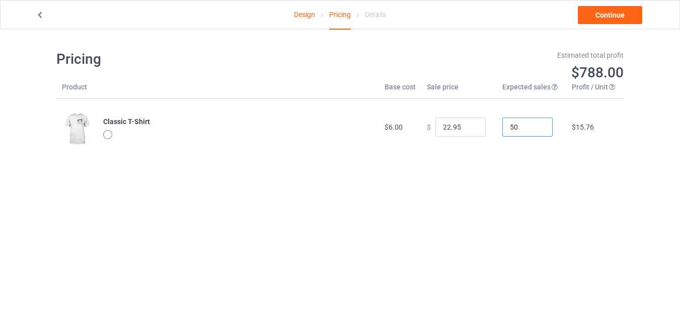
click at [520, 127] on input "50" at bounding box center [527, 127] width 50 height 19
click at [456, 126] on input "22.95" at bounding box center [460, 127] width 50 height 19
click at [439, 129] on input "0.0" at bounding box center [460, 127] width 50 height 19
click at [442, 128] on input "026.0" at bounding box center [460, 127] width 50 height 19
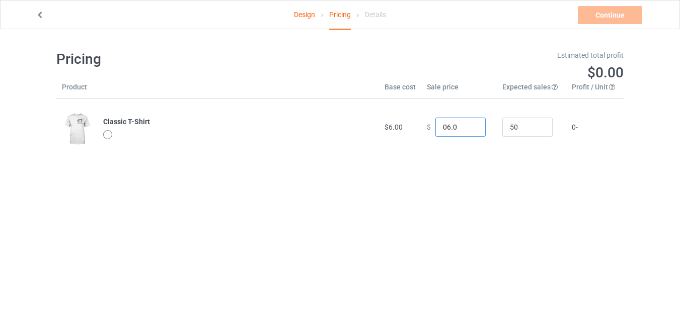
drag, startPoint x: 442, startPoint y: 128, endPoint x: 425, endPoint y: 130, distance: 16.7
click at [427, 130] on div "$ 06.0" at bounding box center [459, 127] width 64 height 19
type input "26.00"
click at [610, 21] on link "Continue" at bounding box center [609, 15] width 64 height 18
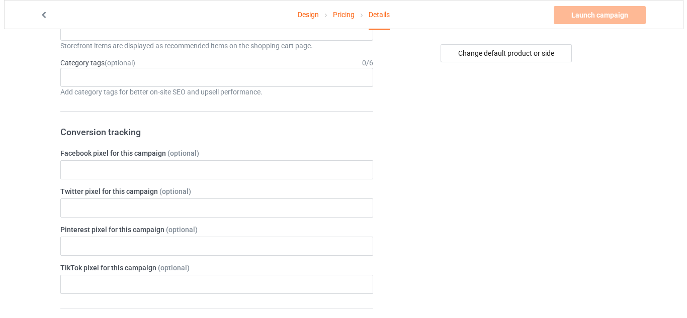
scroll to position [141, 0]
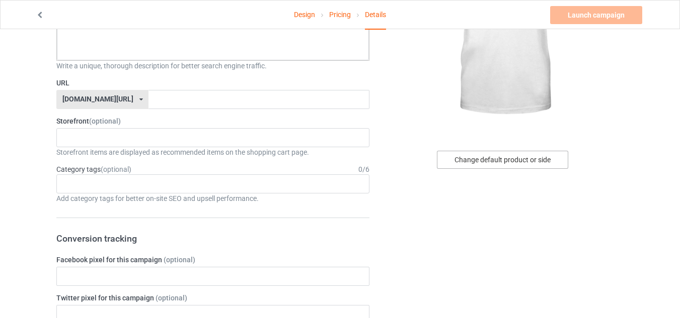
click at [479, 161] on div "Change default product or side" at bounding box center [502, 160] width 131 height 18
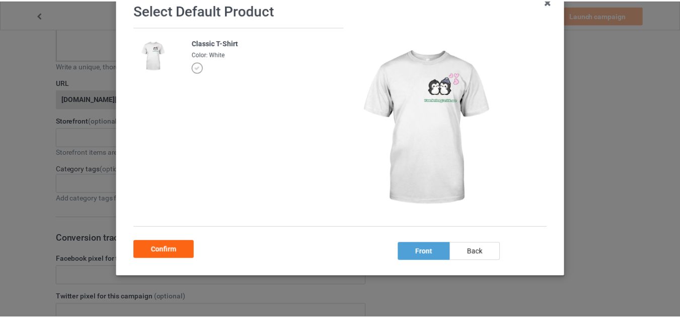
scroll to position [86, 0]
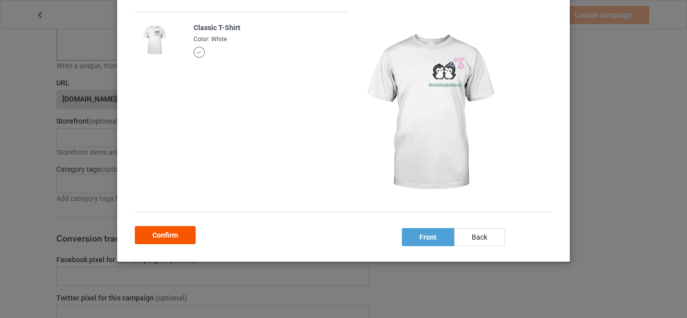
click at [174, 232] on div "Confirm" at bounding box center [165, 235] width 61 height 18
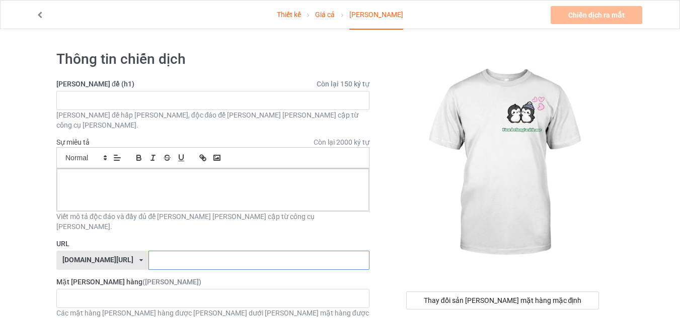
click at [159, 251] on input "text" at bounding box center [258, 260] width 220 height 19
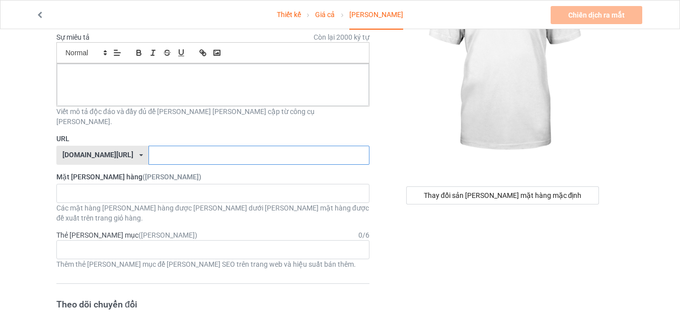
scroll to position [136, 0]
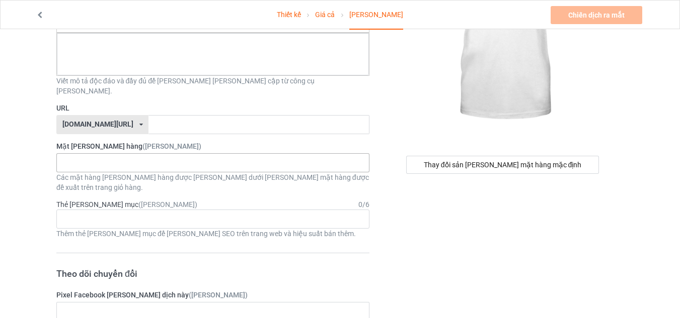
click at [149, 153] on div "dolphin lover 682a0764c8025a002fa6e1e6" at bounding box center [212, 162] width 313 height 19
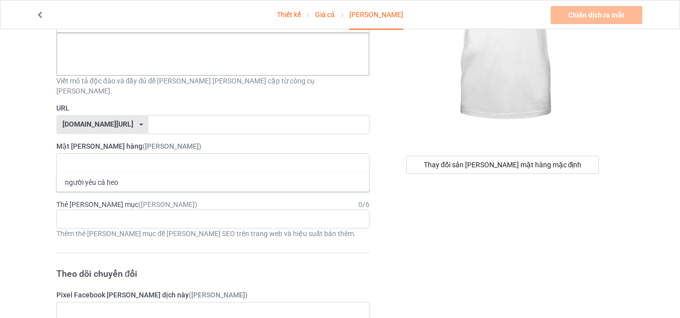
scroll to position [0, 0]
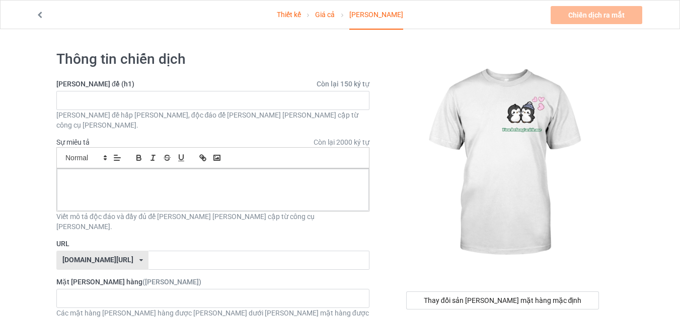
click at [301, 14] on font "Thiết kế" at bounding box center [289, 15] width 24 height 8
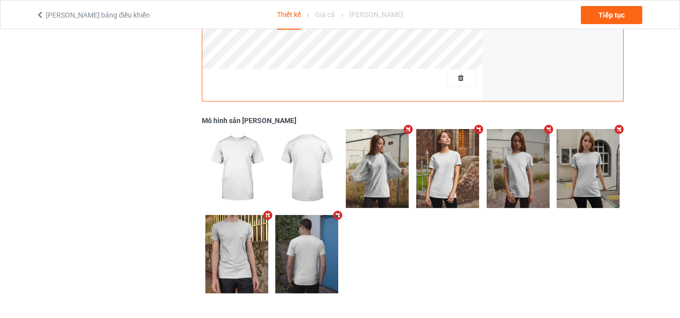
scroll to position [331, 0]
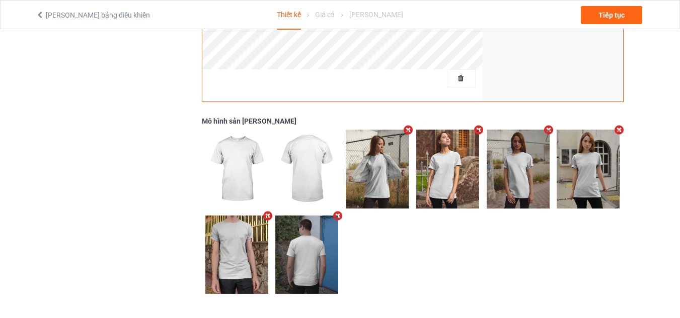
click at [416, 163] on img at bounding box center [447, 169] width 63 height 78
click at [456, 184] on img at bounding box center [447, 169] width 63 height 78
drag, startPoint x: 456, startPoint y: 184, endPoint x: 427, endPoint y: 241, distance: 64.1
click at [427, 241] on div at bounding box center [412, 212] width 421 height 172
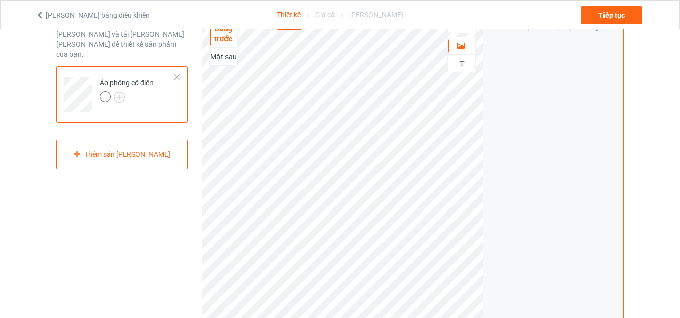
scroll to position [0, 0]
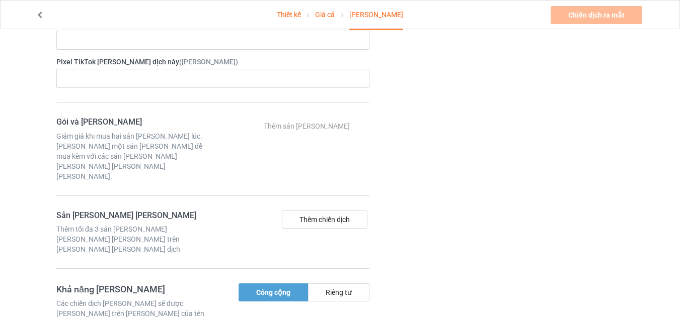
scroll to position [484, 0]
click at [325, 216] on font "Thêm chiến dịch" at bounding box center [324, 220] width 50 height 8
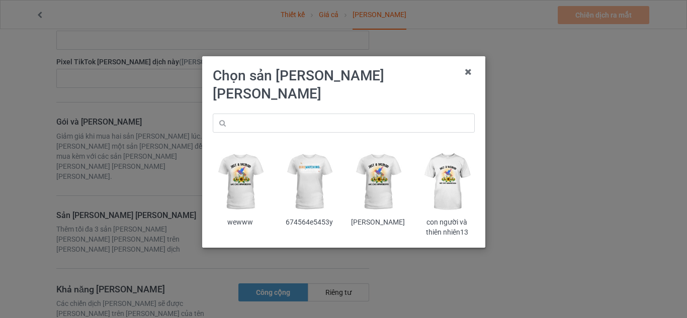
click at [249, 158] on img at bounding box center [240, 182] width 55 height 68
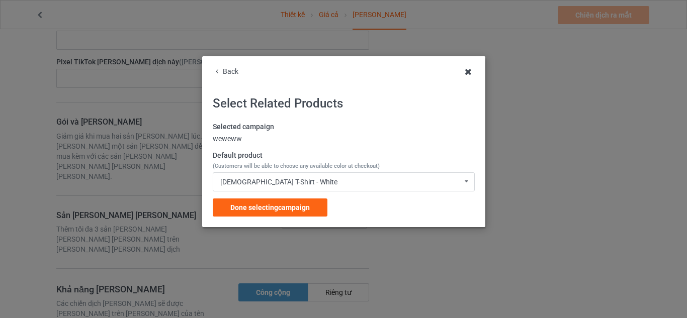
click at [470, 72] on icon at bounding box center [468, 72] width 16 height 16
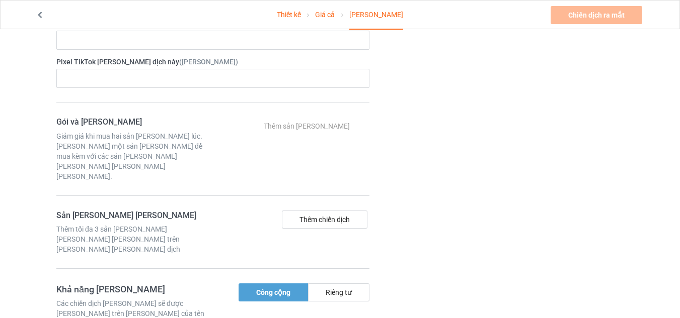
click at [44, 19] on link at bounding box center [41, 15] width 10 height 8
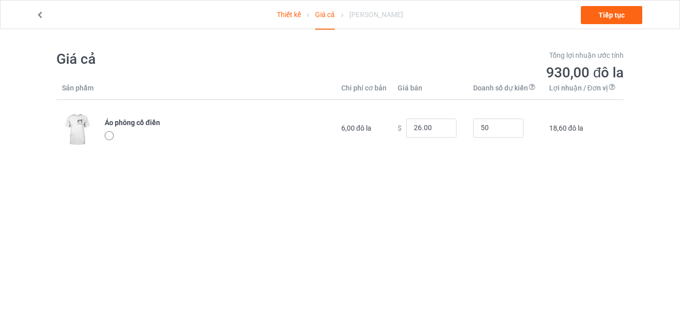
click at [40, 16] on icon at bounding box center [40, 13] width 9 height 7
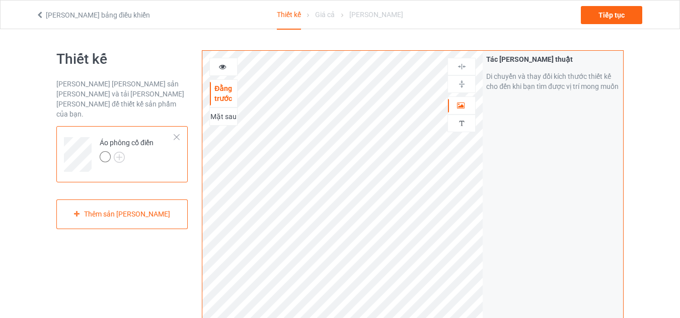
click at [82, 14] on font "Quay lại bảng điều khiển" at bounding box center [98, 15] width 104 height 8
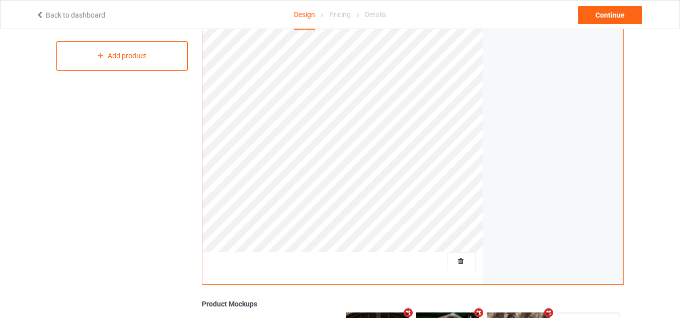
scroll to position [207, 0]
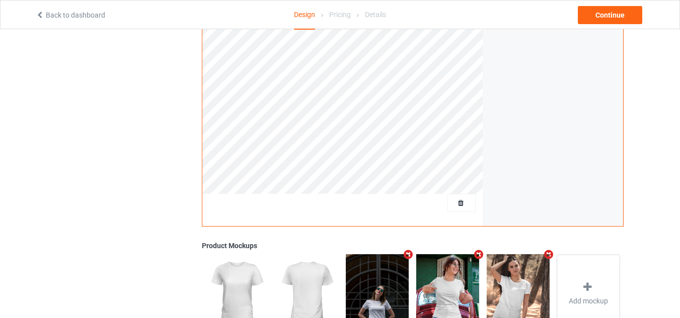
click at [429, 281] on img at bounding box center [447, 294] width 63 height 78
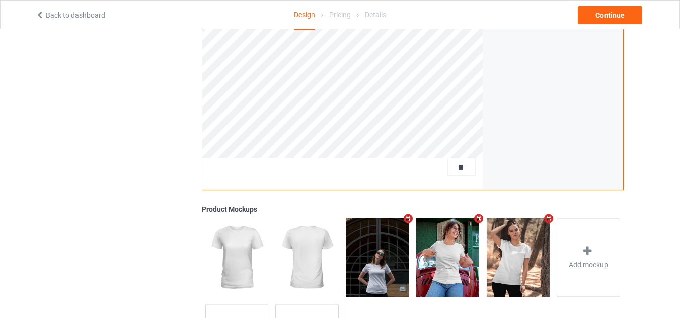
scroll to position [242, 0]
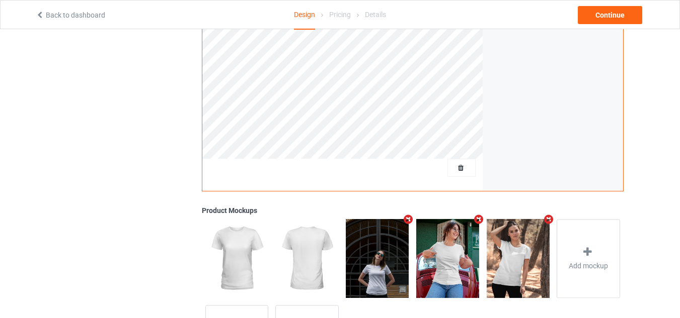
click at [429, 281] on img at bounding box center [447, 258] width 63 height 78
click at [377, 276] on img at bounding box center [377, 258] width 63 height 78
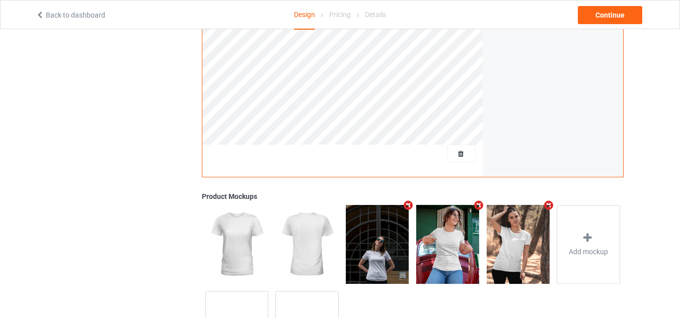
scroll to position [333, 0]
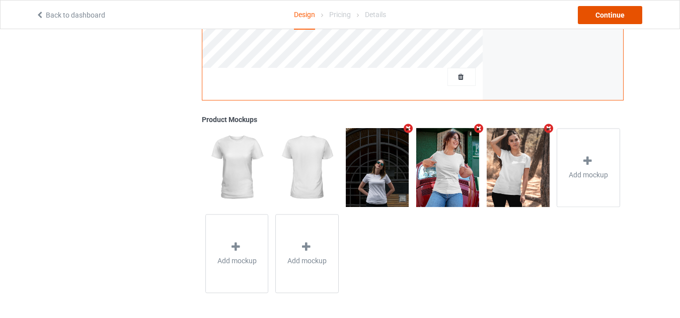
click at [621, 13] on div "Continue" at bounding box center [609, 15] width 64 height 18
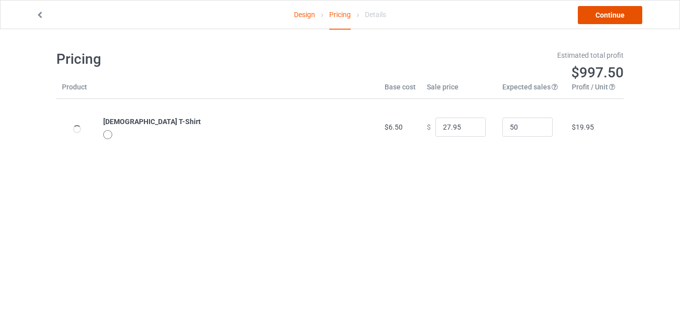
click at [621, 13] on link "Continue" at bounding box center [609, 15] width 64 height 18
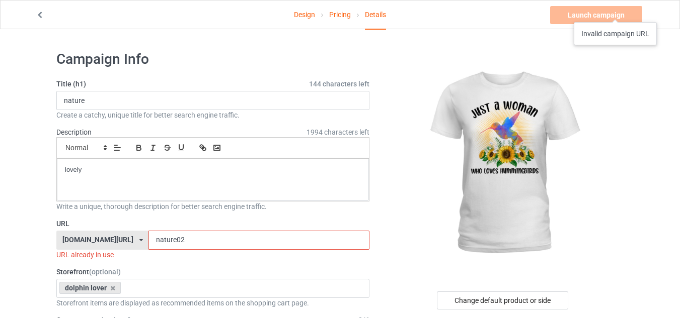
click at [615, 12] on div "Launch campaign Invalid campaign URL" at bounding box center [597, 15] width 94 height 18
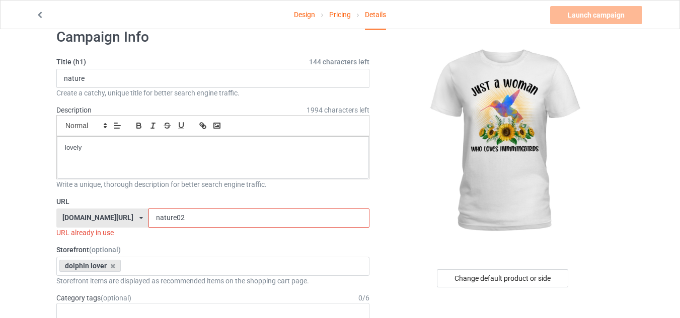
click at [190, 218] on input "nature02" at bounding box center [258, 218] width 220 height 19
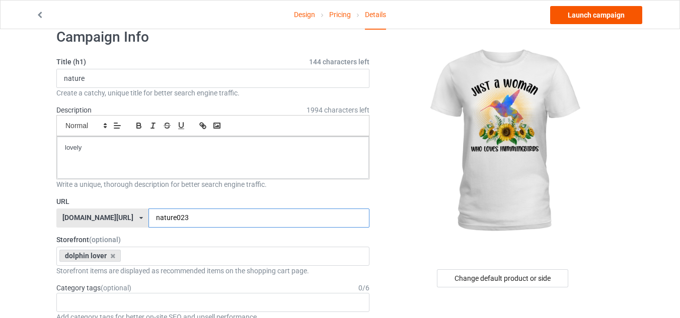
type input "nature023"
click at [570, 15] on link "Launch campaign" at bounding box center [596, 15] width 92 height 18
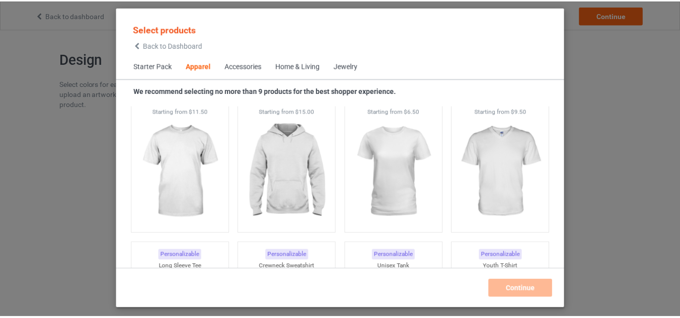
scroll to position [588, 0]
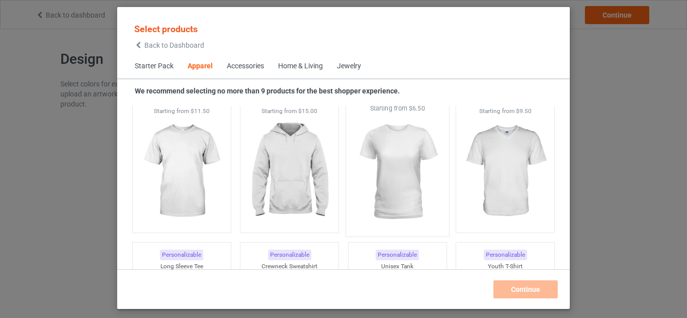
click at [405, 200] on img at bounding box center [397, 172] width 95 height 118
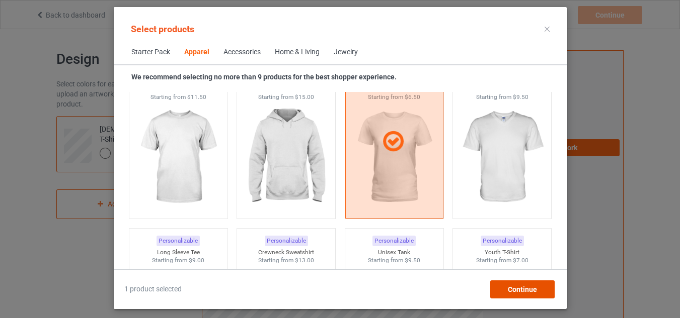
click at [519, 291] on span "Continue" at bounding box center [521, 290] width 29 height 8
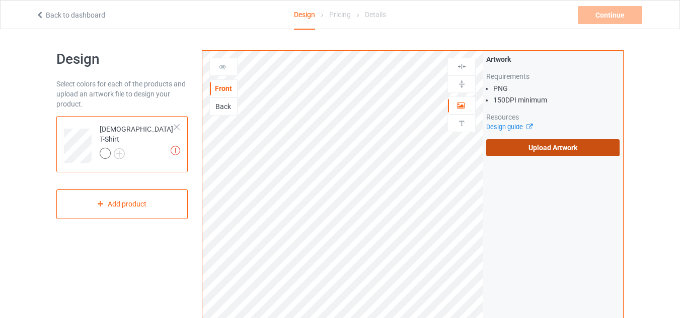
click at [513, 144] on label "Upload Artwork" at bounding box center [552, 147] width 133 height 17
click at [0, 0] on input "Upload Artwork" at bounding box center [0, 0] width 0 height 0
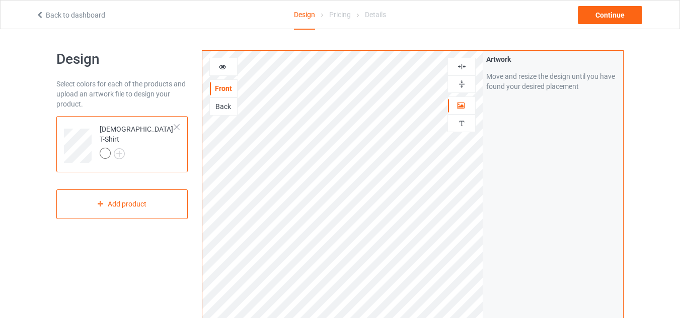
click at [232, 72] on div at bounding box center [223, 67] width 27 height 10
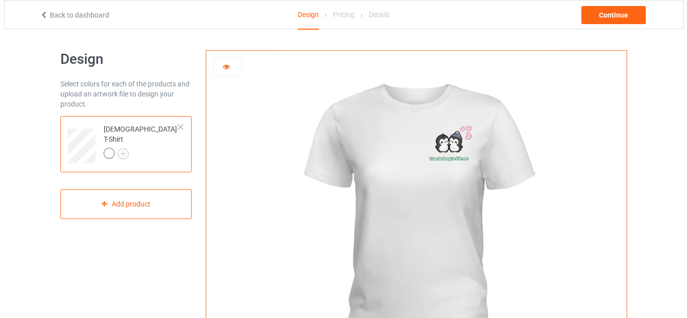
scroll to position [300, 0]
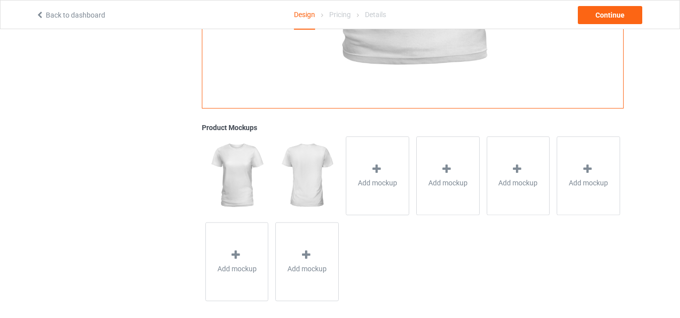
click at [375, 158] on div "Add mockup" at bounding box center [377, 175] width 63 height 79
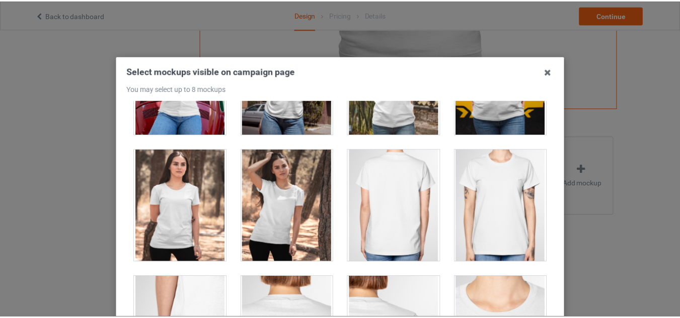
scroll to position [0, 0]
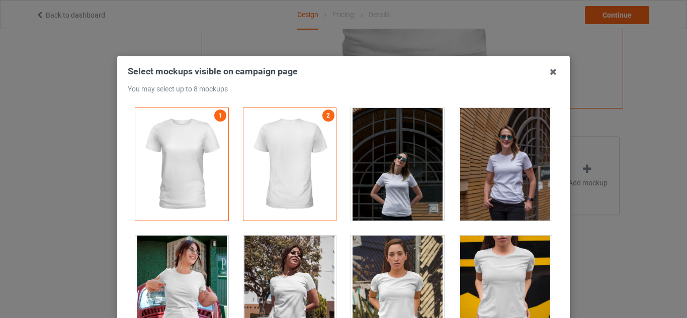
click at [196, 234] on div at bounding box center [182, 292] width 108 height 128
click at [198, 244] on div at bounding box center [181, 292] width 93 height 113
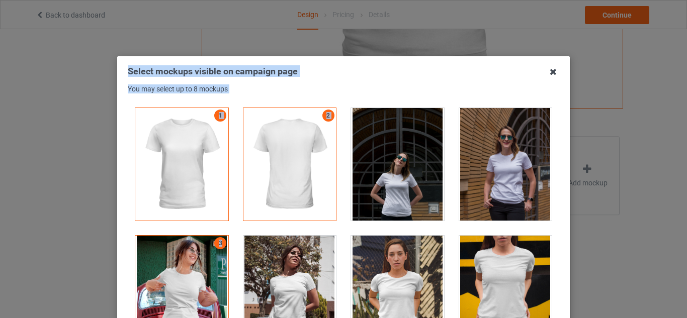
drag, startPoint x: 471, startPoint y: 266, endPoint x: 549, endPoint y: 73, distance: 207.8
click at [549, 73] on div "Select mockups visible on campaign page You may select up to 8 mockups 1 2 3 3 …" at bounding box center [343, 228] width 453 height 345
click at [549, 73] on icon at bounding box center [553, 72] width 16 height 16
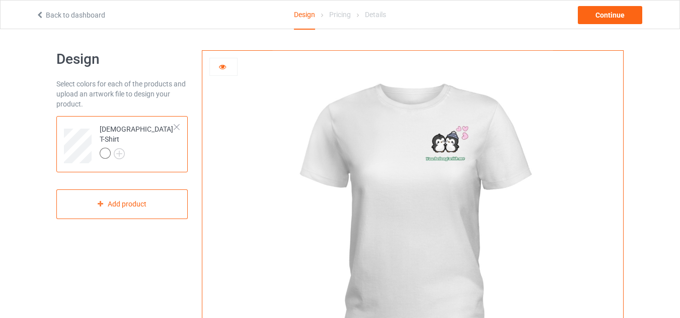
click at [228, 70] on div at bounding box center [223, 67] width 27 height 10
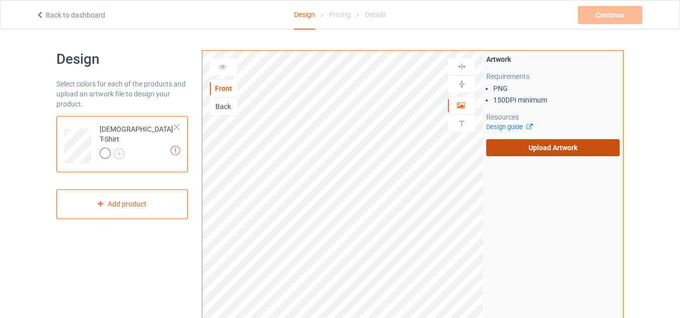
click at [501, 150] on label "Upload Artwork" at bounding box center [552, 147] width 133 height 17
click at [0, 0] on input "Upload Artwork" at bounding box center [0, 0] width 0 height 0
click at [517, 144] on label "Upload Artwork" at bounding box center [552, 147] width 133 height 17
click at [0, 0] on input "Upload Artwork" at bounding box center [0, 0] width 0 height 0
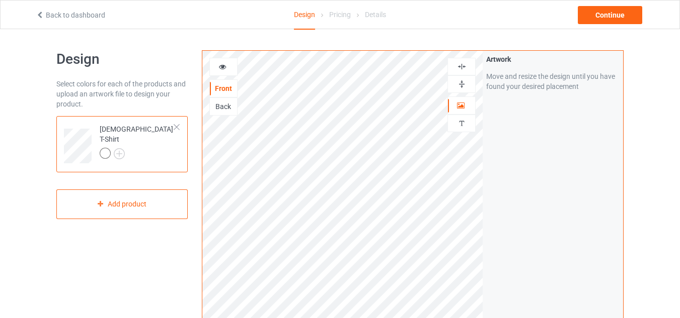
click at [219, 70] on div at bounding box center [223, 67] width 27 height 10
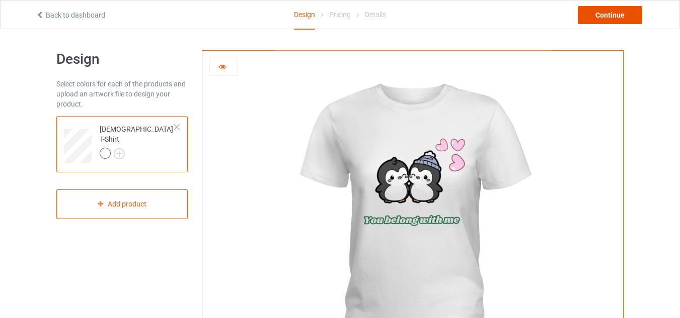
click at [613, 10] on div "Continue" at bounding box center [609, 15] width 64 height 18
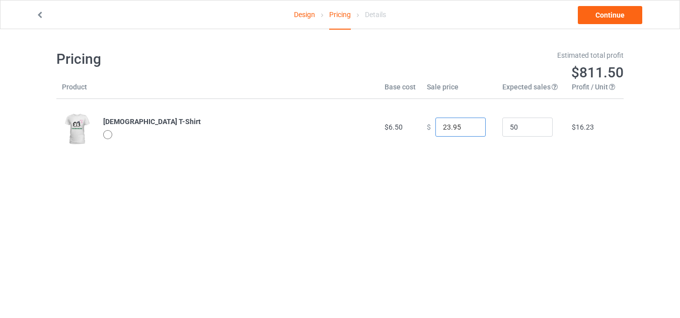
click at [469, 124] on input "23.95" at bounding box center [460, 127] width 50 height 19
click at [469, 124] on input "24.95" at bounding box center [460, 127] width 50 height 19
click at [469, 124] on input "25.95" at bounding box center [460, 127] width 50 height 19
click at [469, 124] on input "26.95" at bounding box center [460, 127] width 50 height 19
click at [469, 124] on input "27.95" at bounding box center [460, 127] width 50 height 19
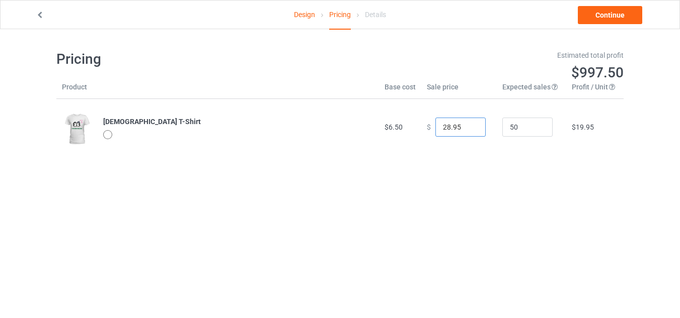
click at [469, 124] on input "28.95" at bounding box center [460, 127] width 50 height 19
click at [468, 130] on input "27.95" at bounding box center [460, 127] width 50 height 19
type input "26.95"
click at [468, 130] on input "26.95" at bounding box center [460, 127] width 50 height 19
click at [615, 8] on link "Continue" at bounding box center [609, 15] width 64 height 18
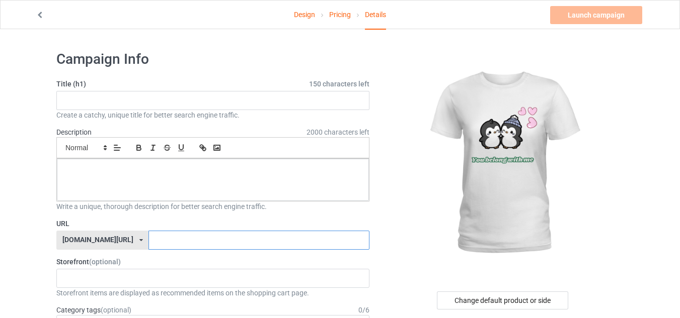
click at [153, 234] on input "text" at bounding box center [258, 240] width 220 height 19
type input "sad"
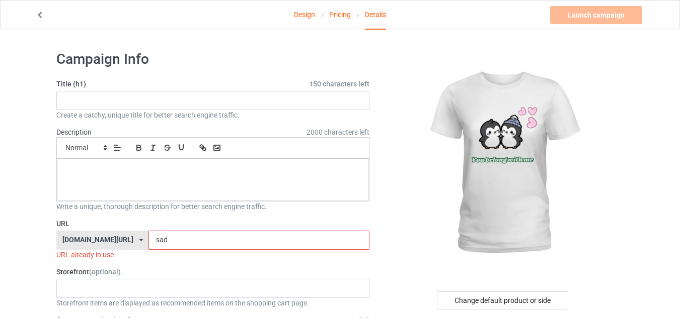
click at [153, 234] on input "sad" at bounding box center [258, 240] width 220 height 19
type input "n"
click at [594, 18] on div "Launch campaign Please enter campaign title" at bounding box center [597, 15] width 94 height 18
click at [152, 236] on input "style" at bounding box center [258, 240] width 220 height 19
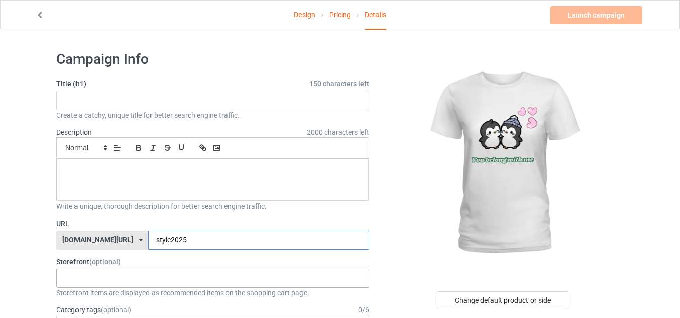
type input "style2025"
click at [159, 279] on div "dolphin lover 682a0764c8025a002fa6e1e6" at bounding box center [212, 278] width 313 height 19
click at [131, 99] on input "text" at bounding box center [212, 100] width 313 height 19
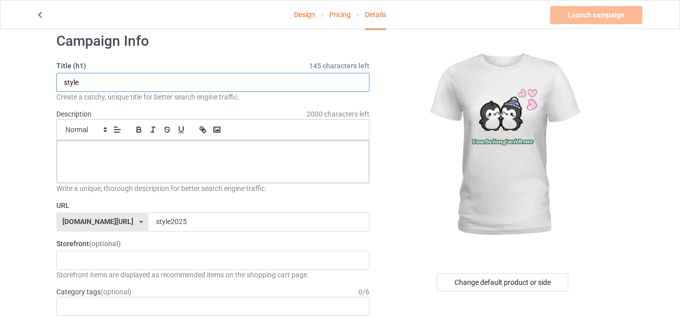
scroll to position [18, 0]
type input "style"
click at [156, 175] on div at bounding box center [213, 162] width 312 height 42
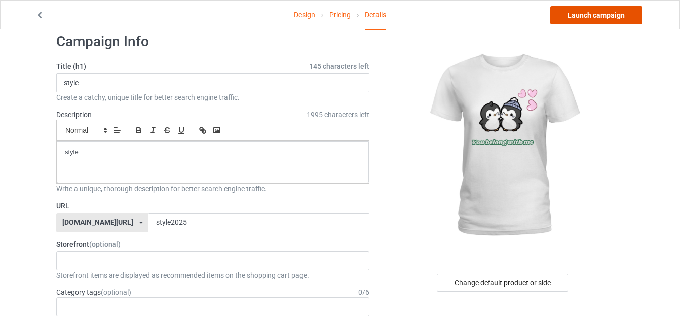
click at [623, 9] on link "Launch campaign" at bounding box center [596, 15] width 92 height 18
